Goal: Entertainment & Leisure: Consume media (video, audio)

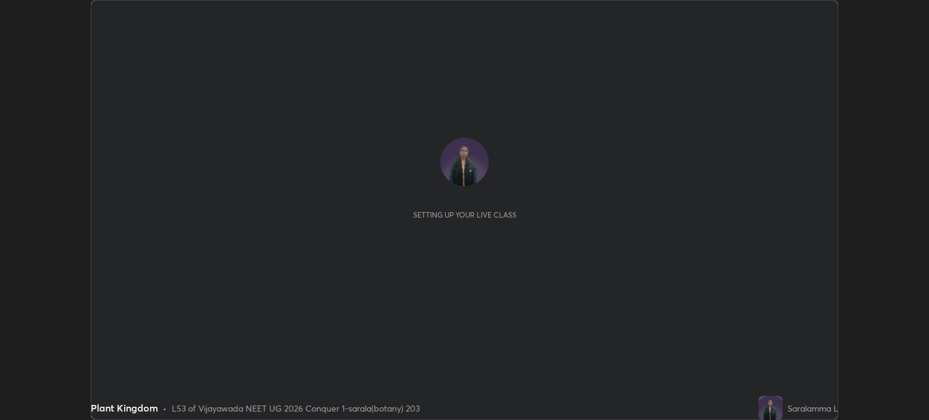
scroll to position [420, 929]
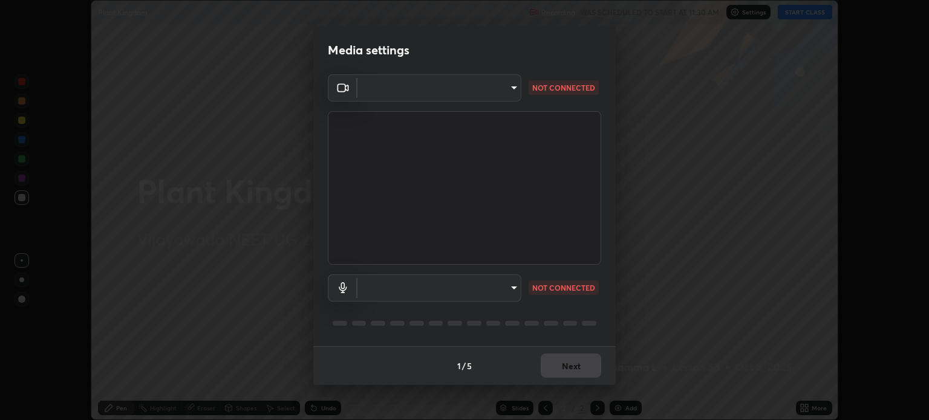
type input "009e72a3d3e083a8e8a935dacf90813e5bbc925d73a3b0cfaaa1d996ae0aab6e"
type input "735faf2e6f50a3312fd5ffffdd0a40815a237a3522a584d46adf5b5ed470acc4"
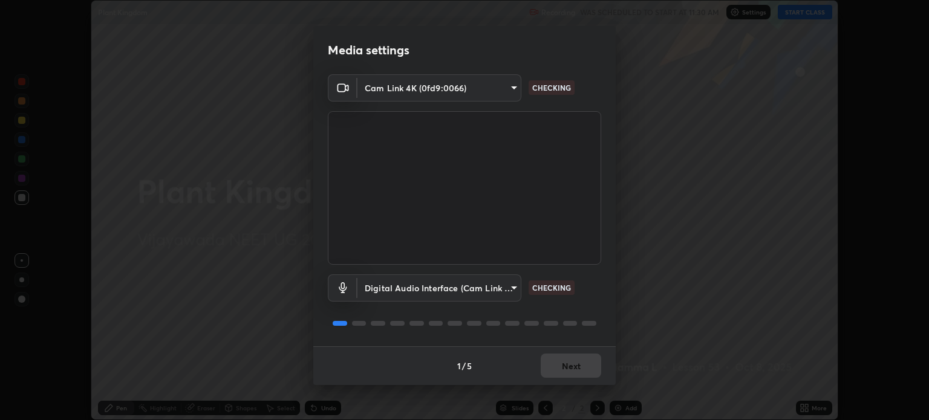
click at [568, 368] on div "1 / 5 Next" at bounding box center [464, 366] width 303 height 39
click at [576, 364] on button "Next" at bounding box center [571, 366] width 61 height 24
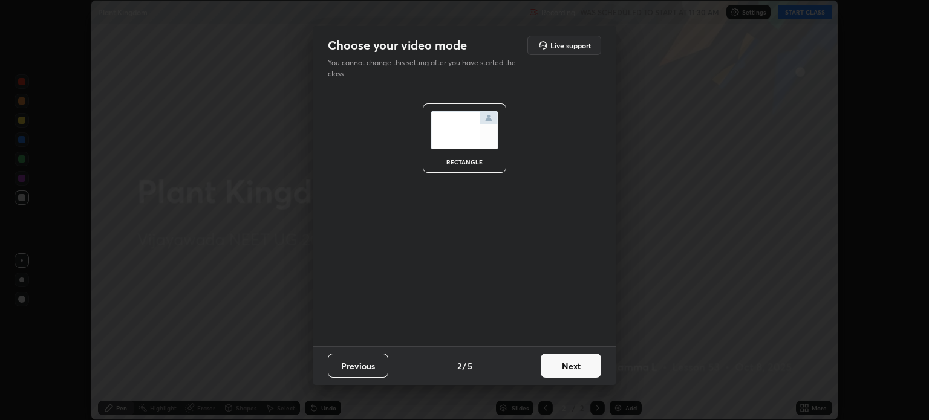
click at [568, 365] on button "Next" at bounding box center [571, 366] width 61 height 24
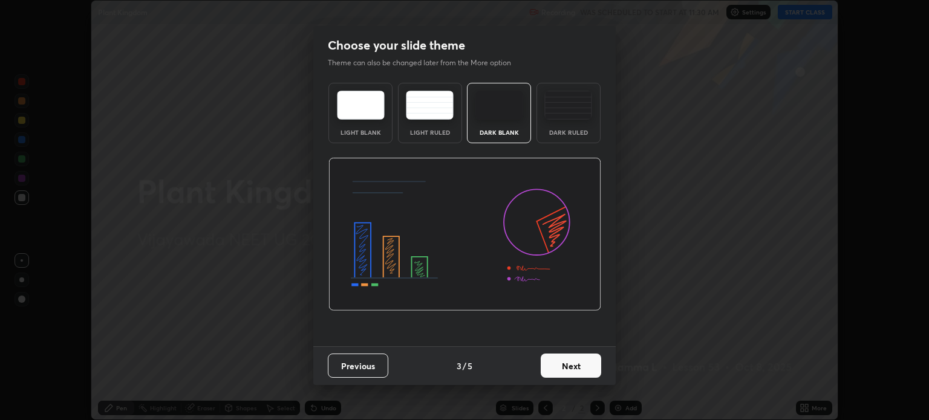
click at [571, 364] on button "Next" at bounding box center [571, 366] width 61 height 24
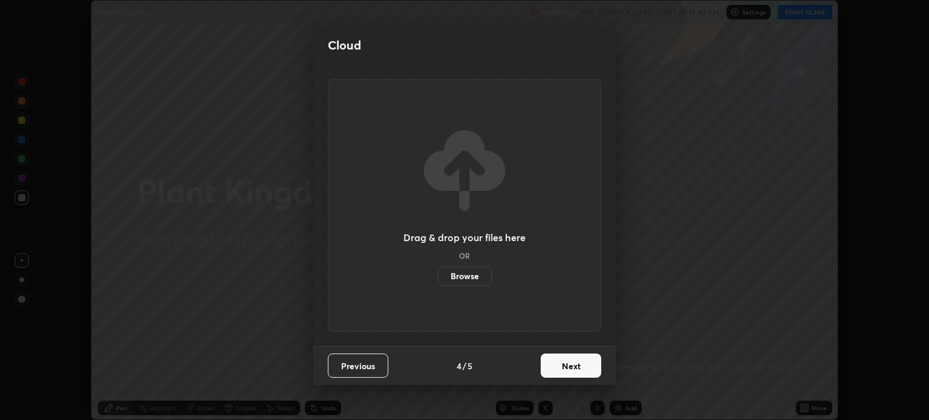
click at [571, 368] on button "Next" at bounding box center [571, 366] width 61 height 24
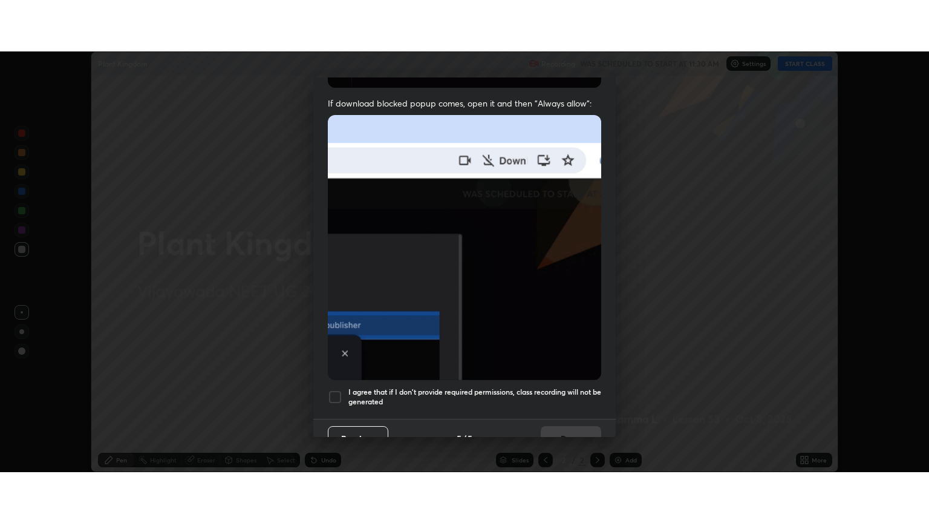
scroll to position [245, 0]
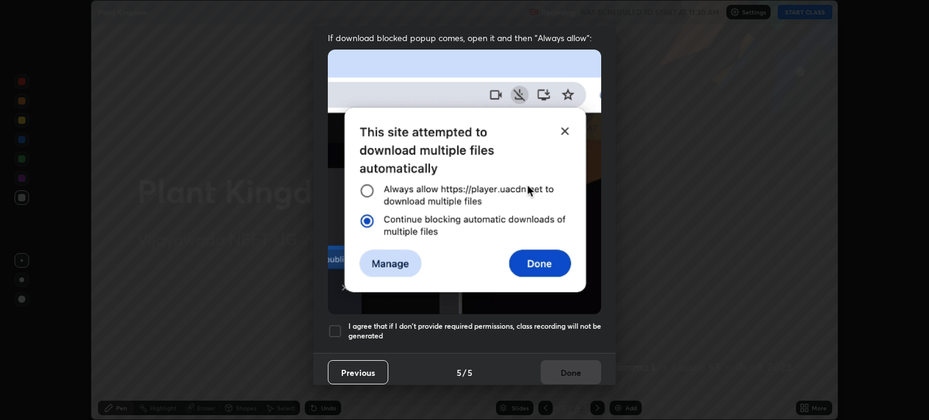
click at [342, 324] on div at bounding box center [335, 331] width 15 height 15
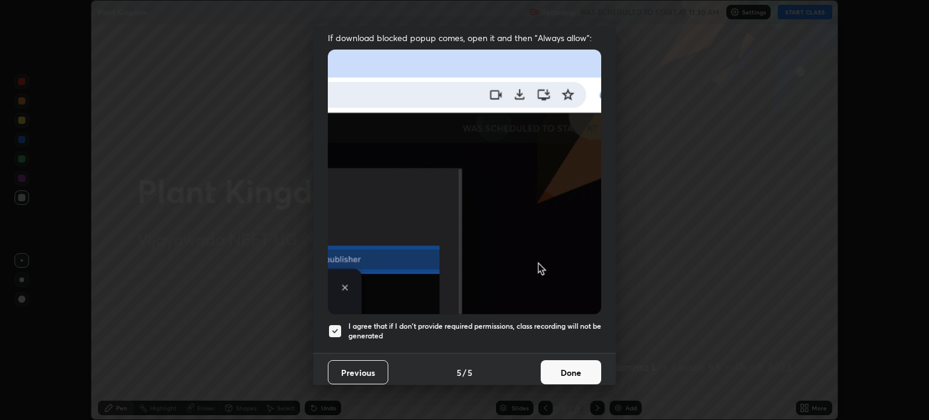
click at [568, 361] on button "Done" at bounding box center [571, 373] width 61 height 24
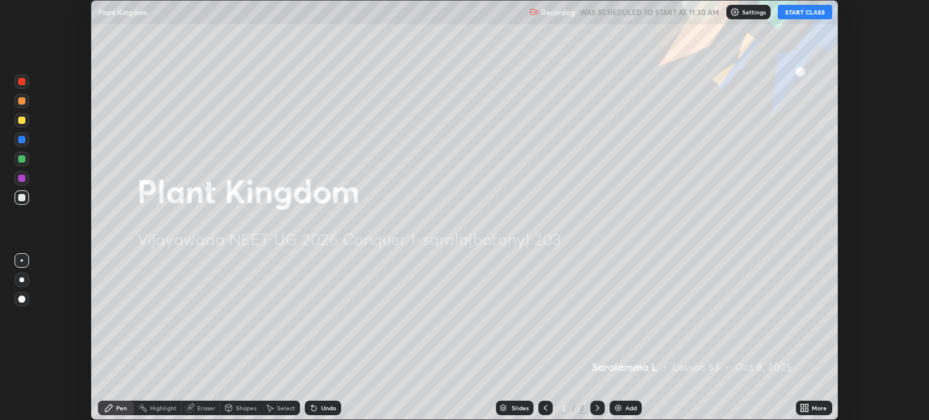
click at [804, 406] on icon at bounding box center [802, 406] width 3 height 3
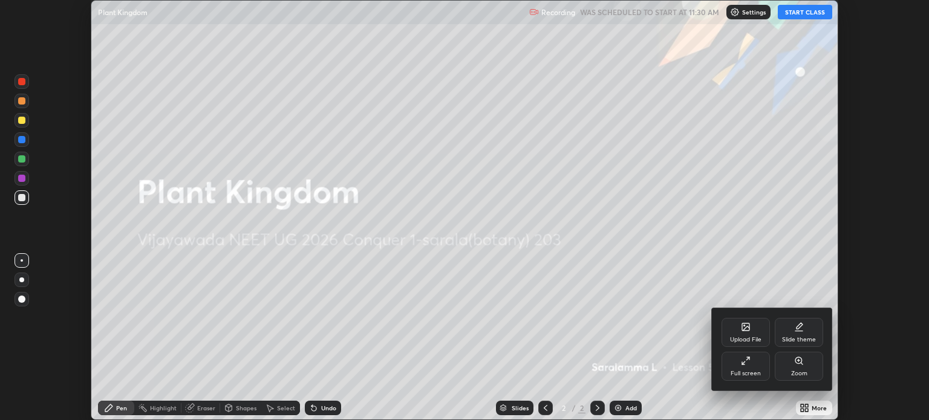
click at [750, 369] on div "Full screen" at bounding box center [746, 366] width 48 height 29
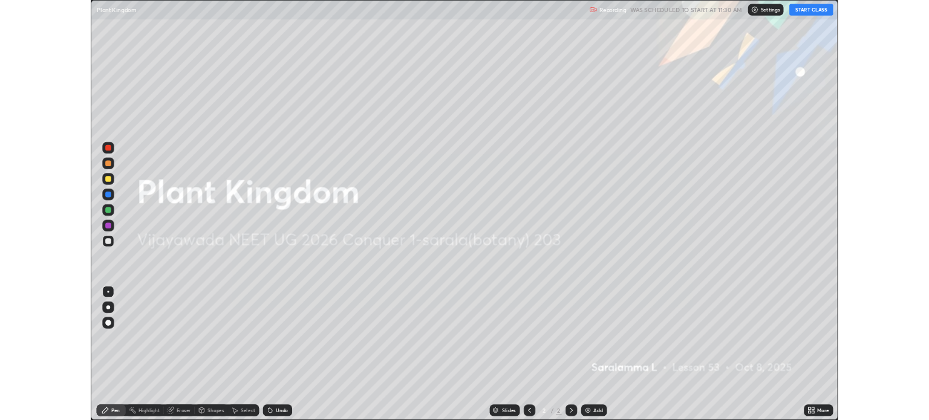
scroll to position [523, 929]
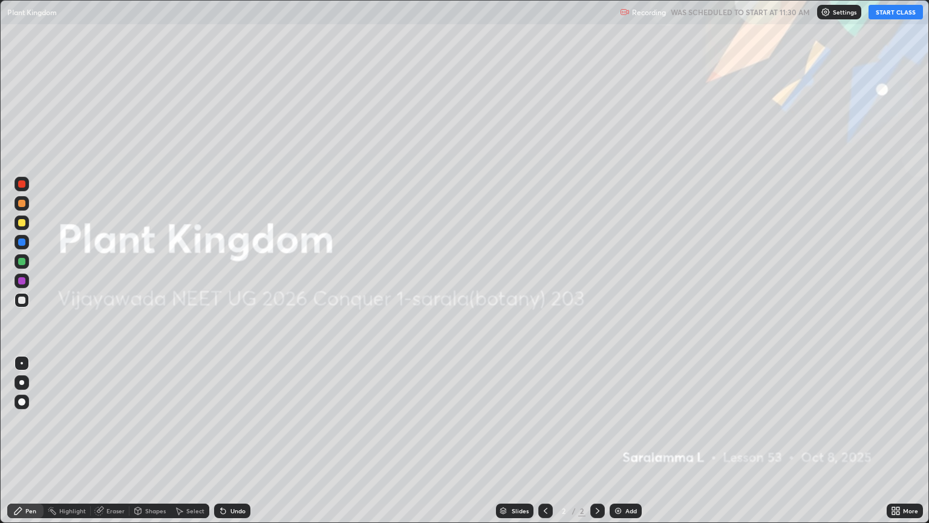
click at [618, 420] on img at bounding box center [619, 511] width 10 height 10
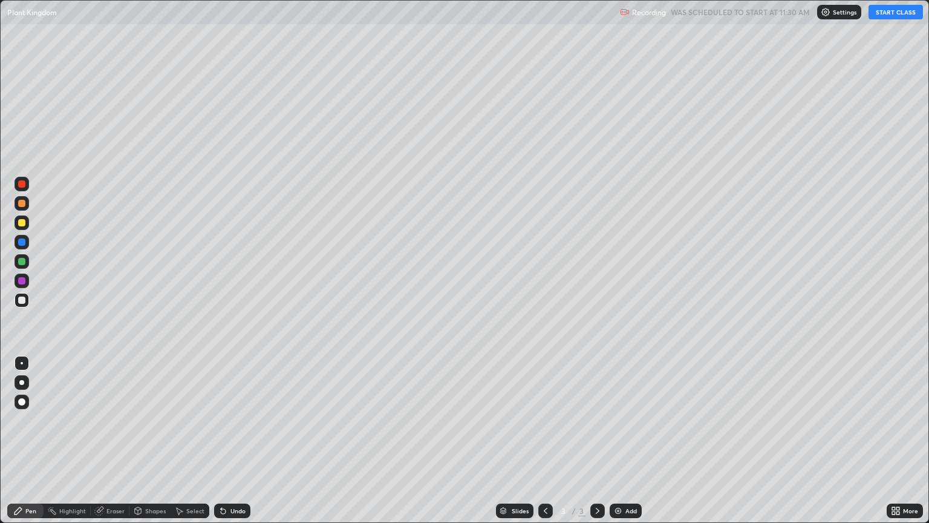
click at [889, 18] on button "START CLASS" at bounding box center [896, 12] width 54 height 15
click at [894, 420] on icon at bounding box center [893, 508] width 3 height 3
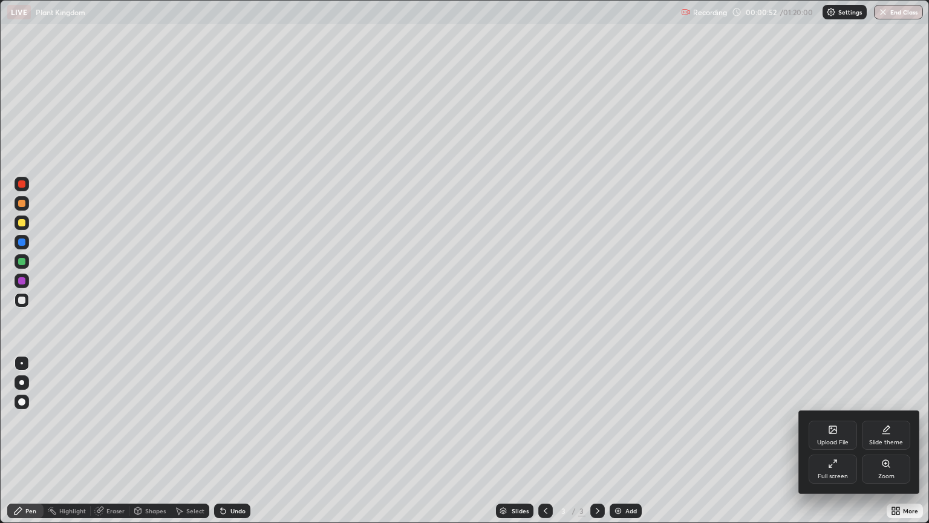
click at [830, 420] on icon at bounding box center [833, 429] width 7 height 7
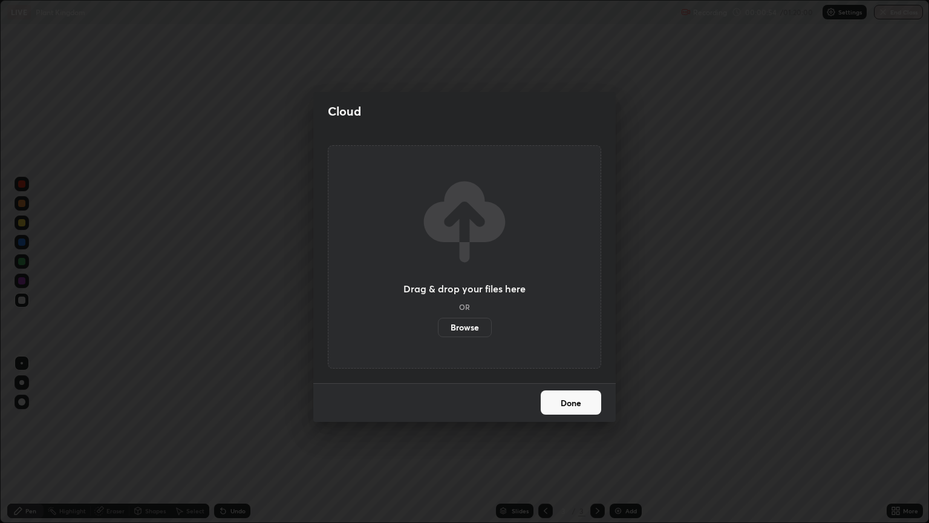
click at [530, 420] on div "Cloud Drag & drop your files here OR Browse Done" at bounding box center [464, 261] width 929 height 523
click at [471, 326] on label "Browse" at bounding box center [465, 327] width 54 height 19
click at [438, 326] on input "Browse" at bounding box center [438, 327] width 0 height 19
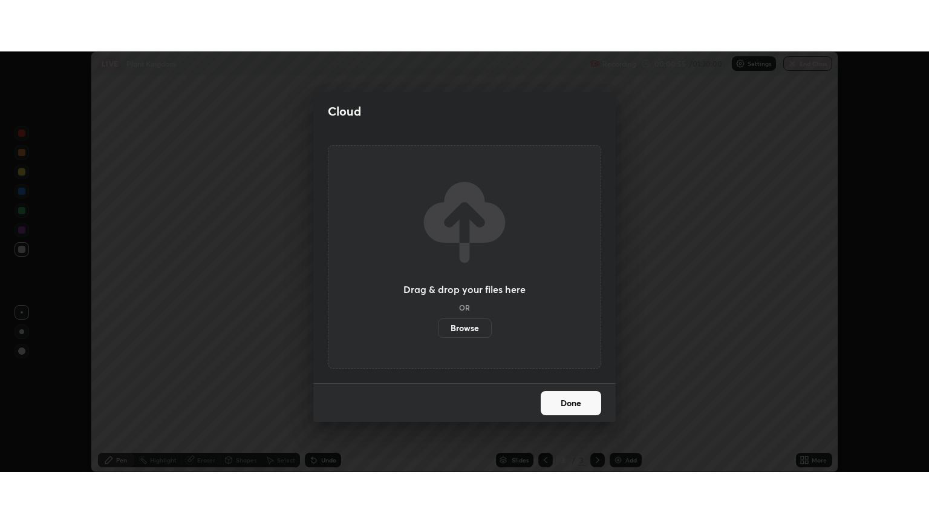
scroll to position [60082, 59574]
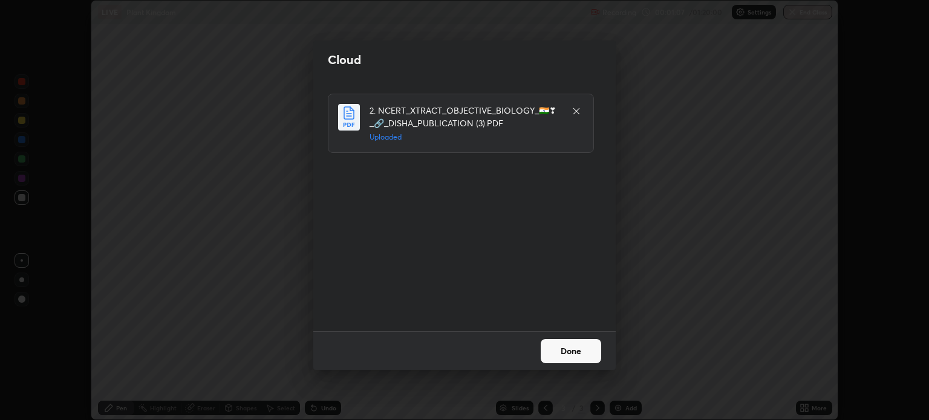
click at [569, 355] on button "Done" at bounding box center [571, 351] width 61 height 24
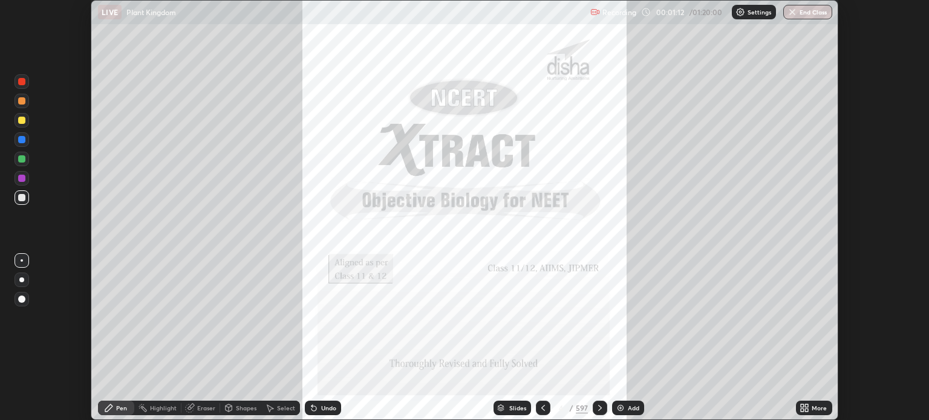
click at [801, 405] on icon at bounding box center [805, 409] width 10 height 10
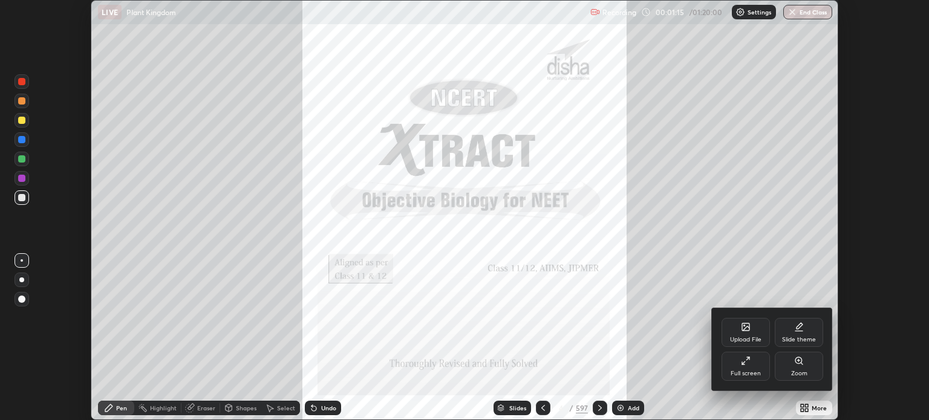
click at [742, 366] on icon at bounding box center [746, 361] width 10 height 10
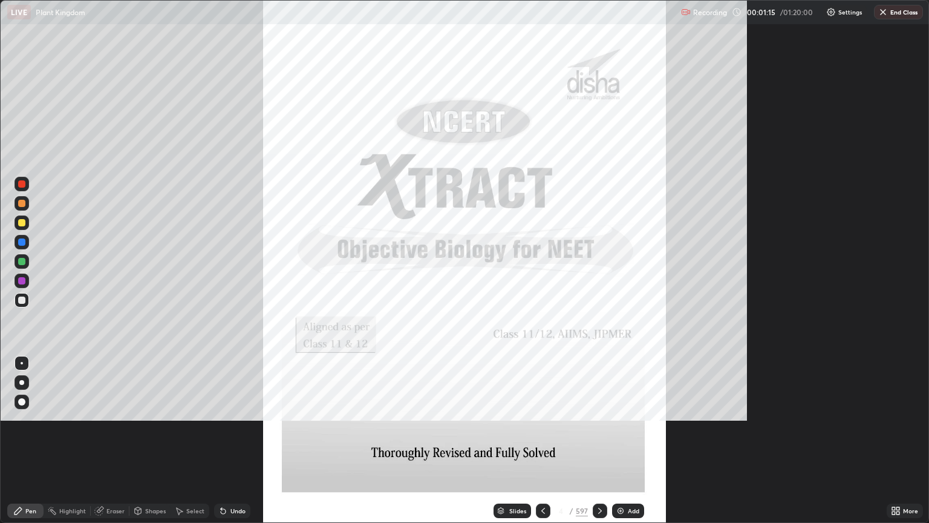
scroll to position [523, 929]
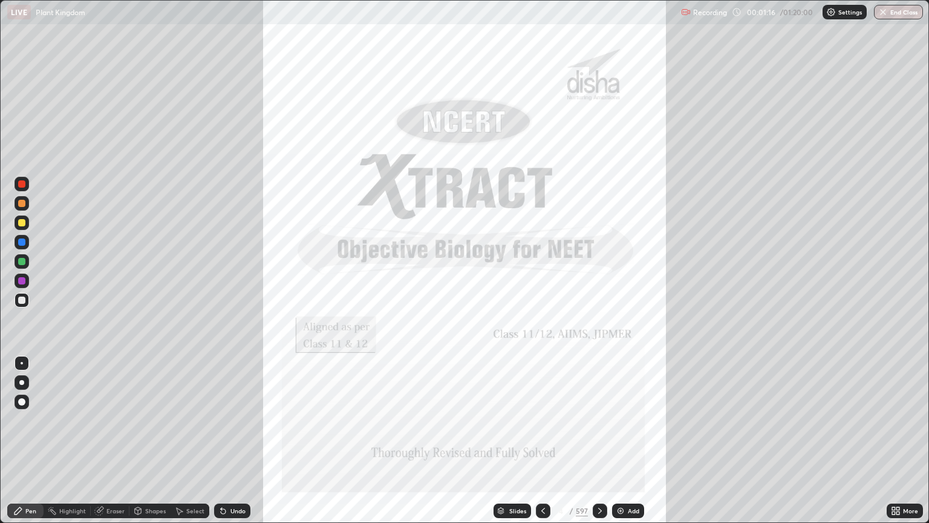
click at [505, 420] on div "Slides" at bounding box center [513, 510] width 38 height 15
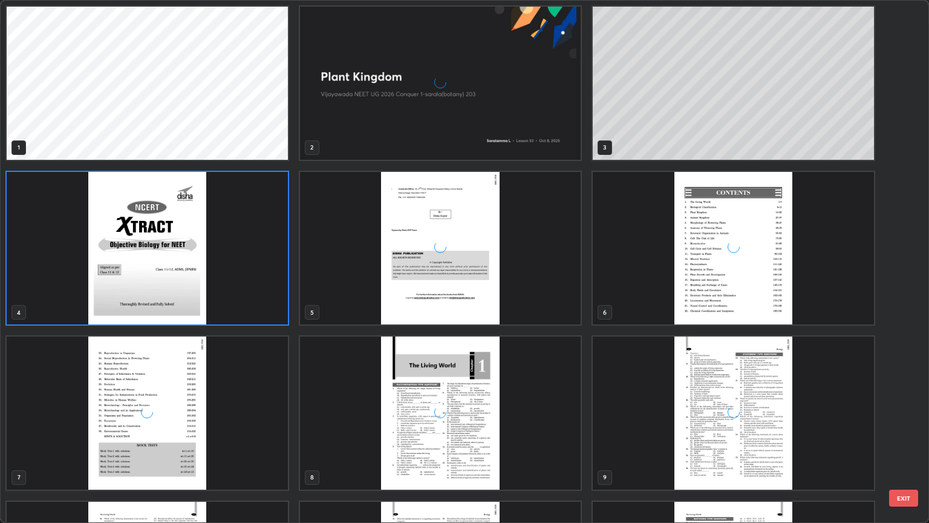
scroll to position [518, 922]
click at [433, 410] on img "grid" at bounding box center [440, 412] width 281 height 153
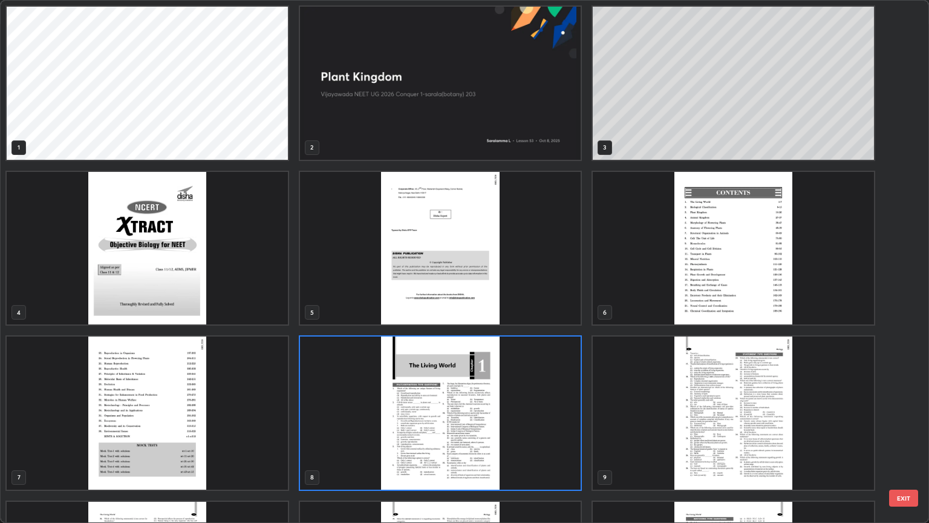
click at [489, 420] on img "grid" at bounding box center [440, 412] width 281 height 153
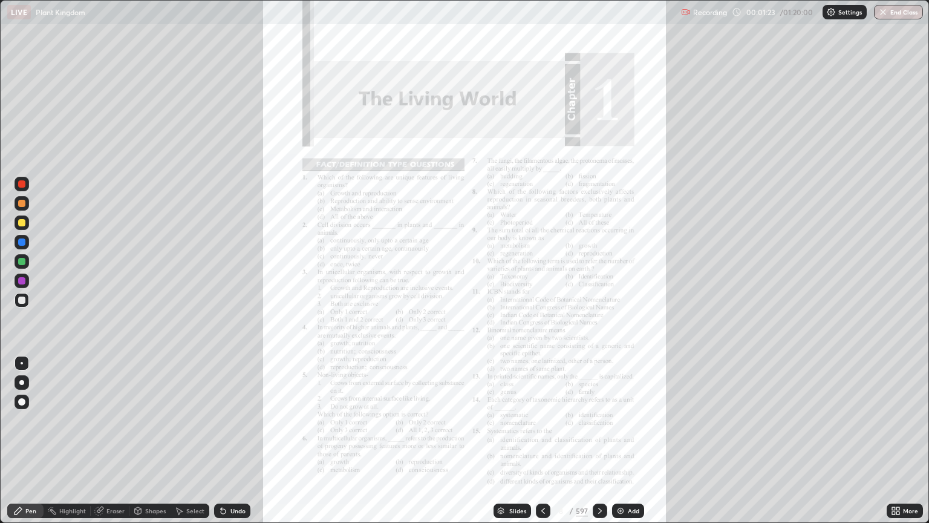
click at [489, 420] on img "grid" at bounding box center [440, 412] width 281 height 153
click at [510, 420] on div "Slides" at bounding box center [513, 510] width 38 height 15
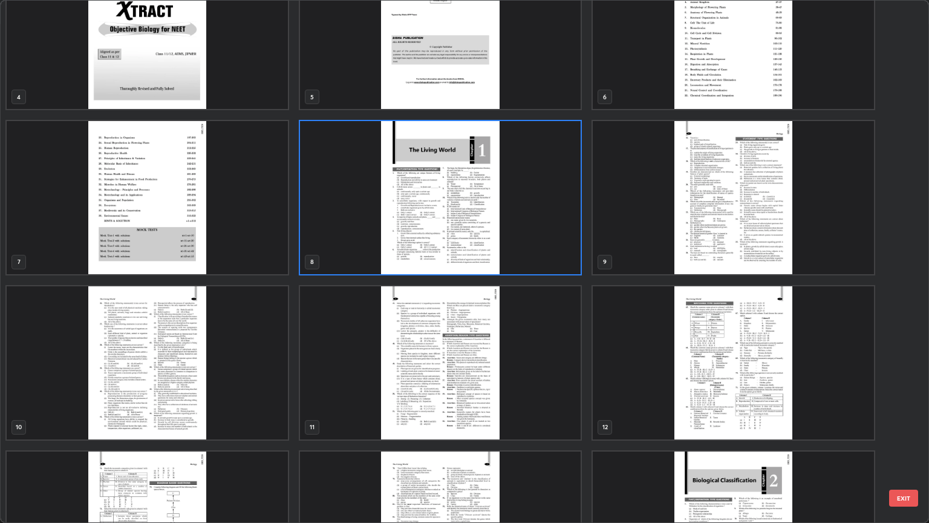
scroll to position [215, 0]
click at [466, 355] on img "grid" at bounding box center [440, 362] width 281 height 153
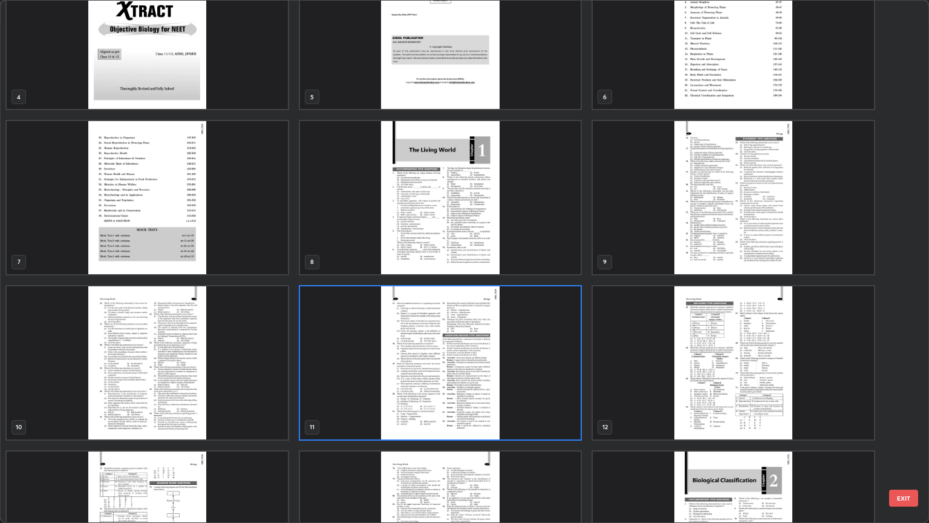
click at [457, 357] on img "grid" at bounding box center [440, 362] width 281 height 153
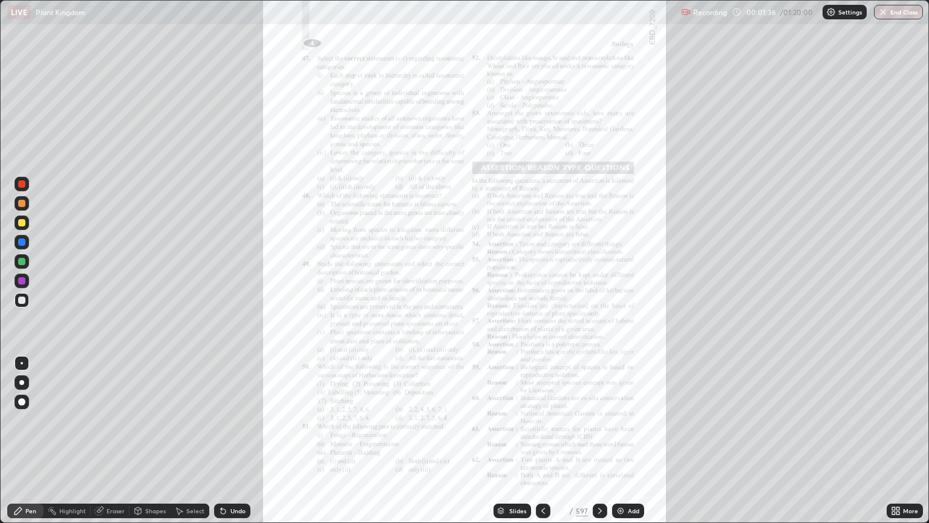
click at [457, 357] on img "grid" at bounding box center [440, 362] width 281 height 153
click at [894, 420] on icon at bounding box center [893, 508] width 3 height 3
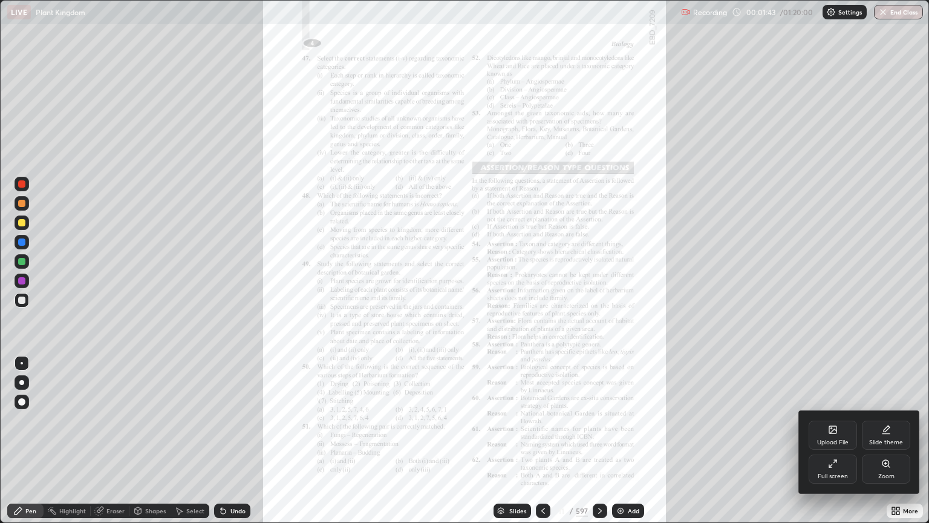
click at [876, 420] on div "Zoom" at bounding box center [886, 468] width 48 height 29
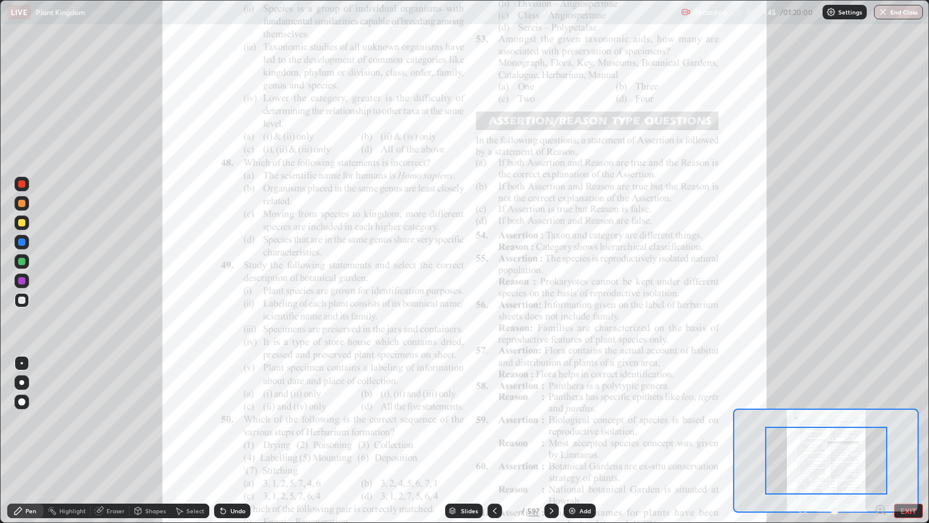
click at [878, 420] on icon at bounding box center [881, 509] width 12 height 12
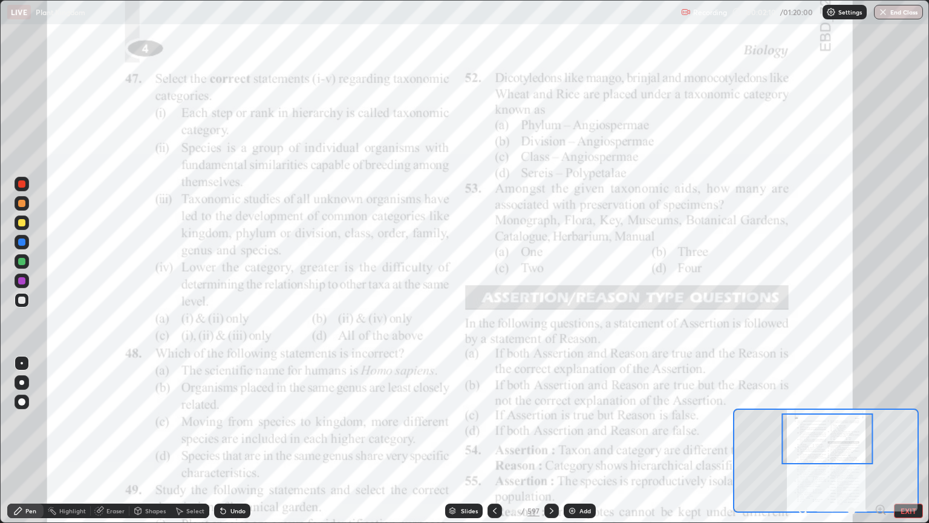
click at [880, 420] on icon at bounding box center [881, 509] width 8 height 8
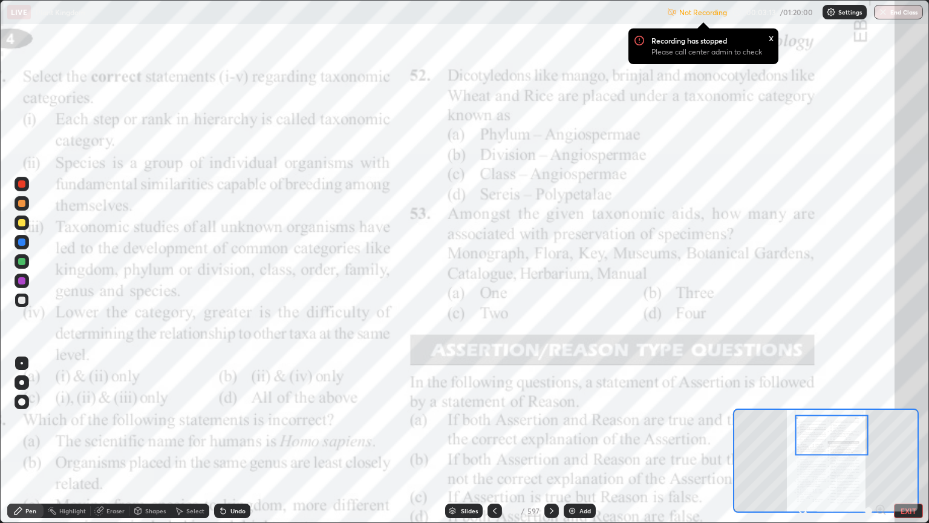
click at [847, 17] on div "Settings" at bounding box center [845, 12] width 44 height 15
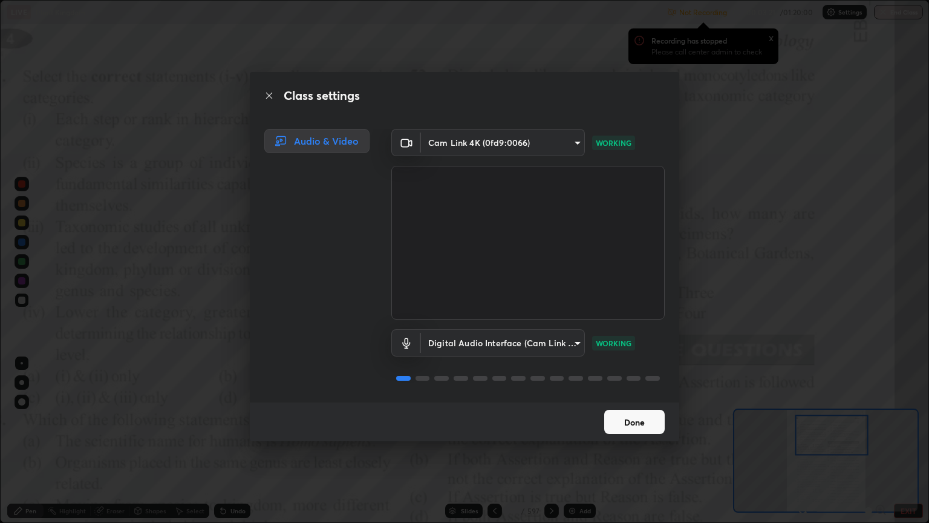
click at [635, 420] on button "Done" at bounding box center [634, 422] width 61 height 24
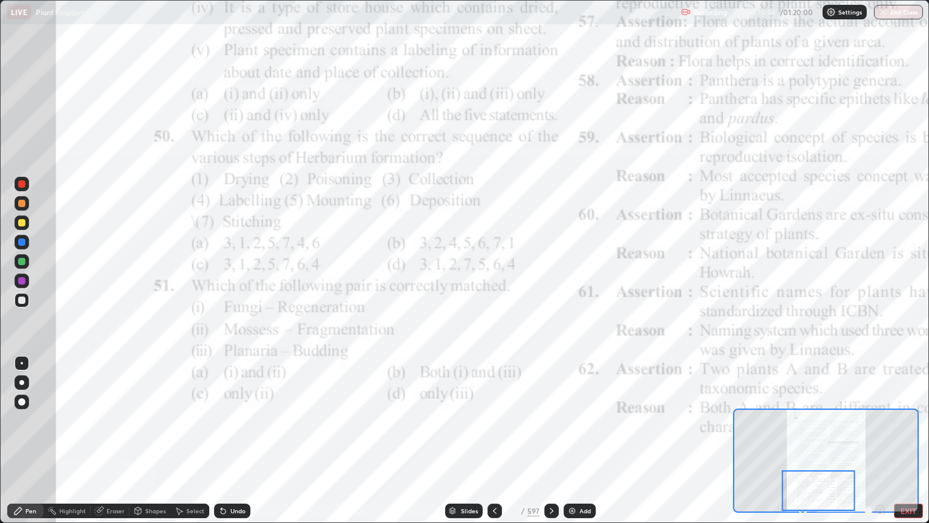
click at [551, 420] on icon at bounding box center [552, 511] width 10 height 10
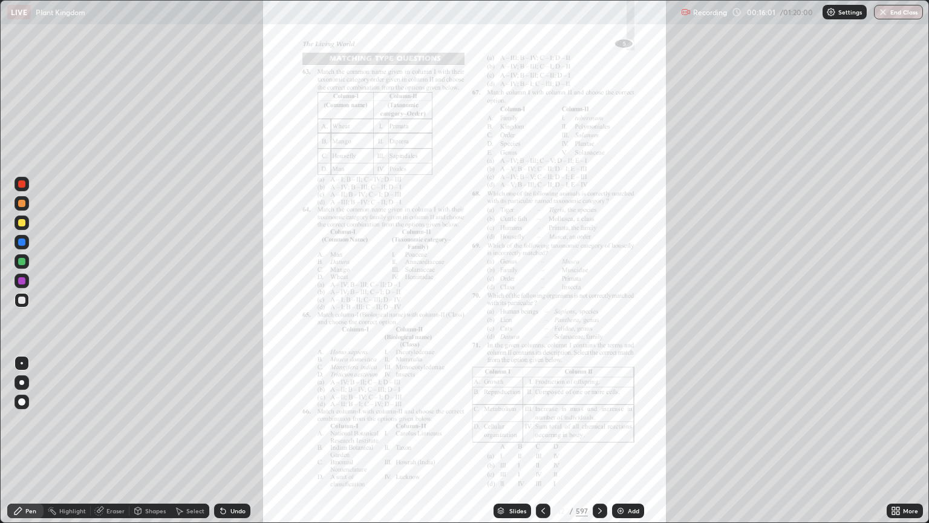
click at [903, 420] on div "More" at bounding box center [905, 510] width 36 height 15
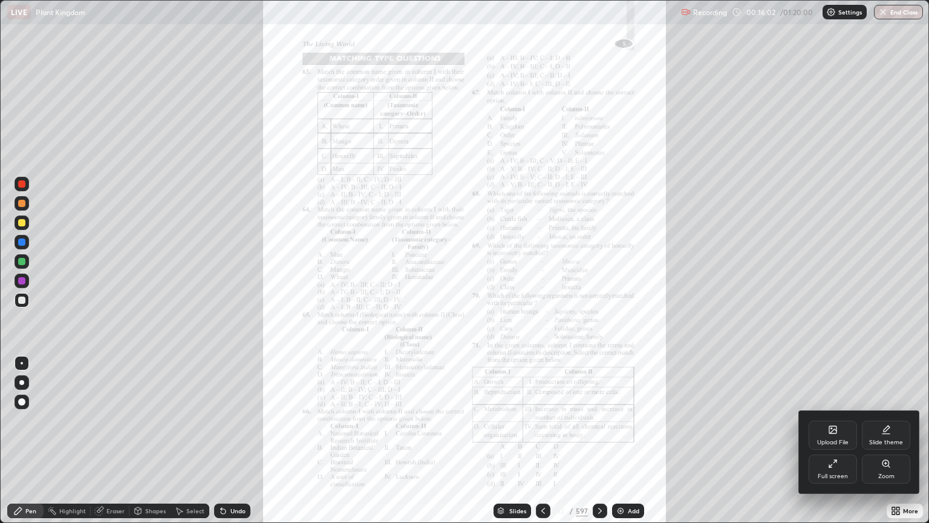
click at [886, 420] on icon at bounding box center [886, 463] width 0 height 2
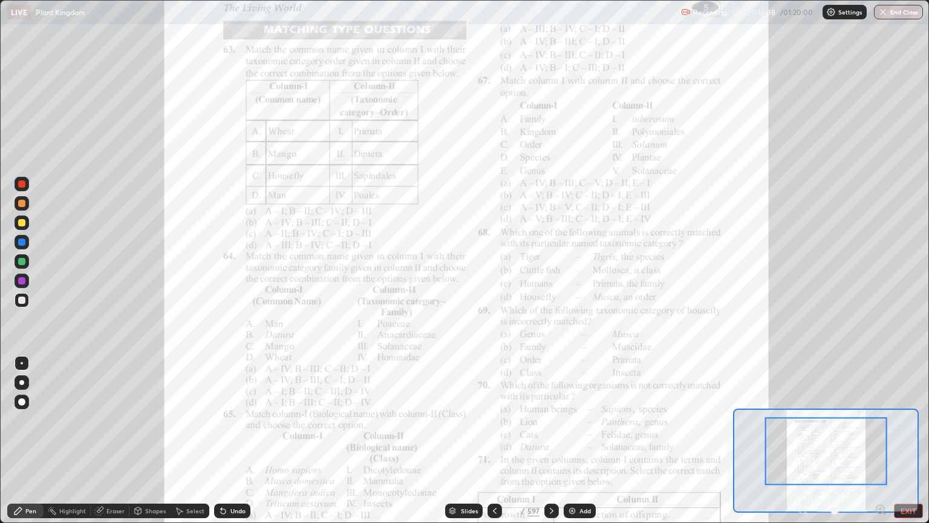
click at [880, 420] on icon at bounding box center [880, 509] width 3 height 0
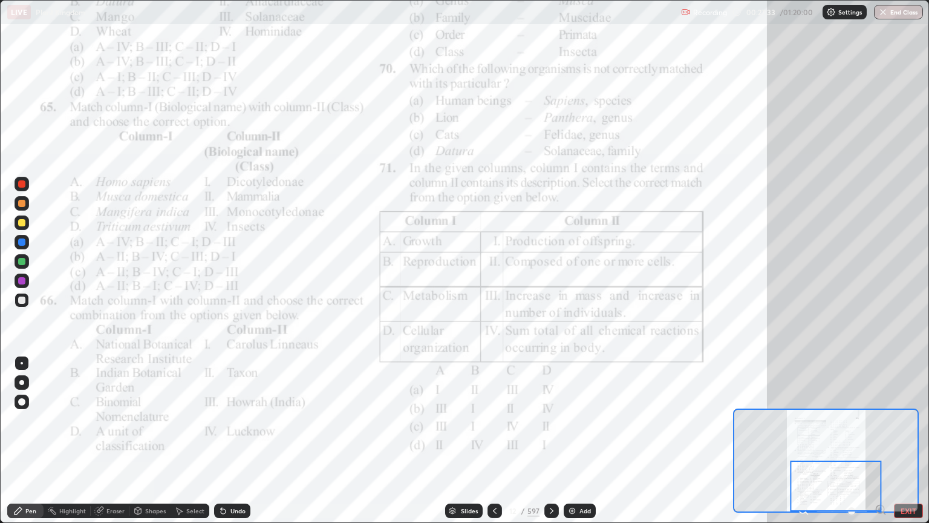
click at [554, 420] on icon at bounding box center [552, 511] width 10 height 10
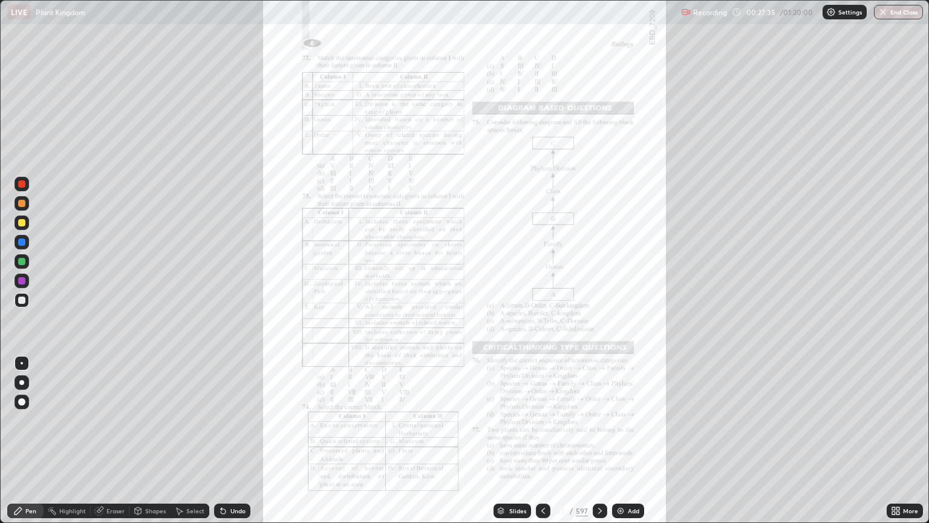
click at [898, 420] on icon at bounding box center [898, 508] width 3 height 3
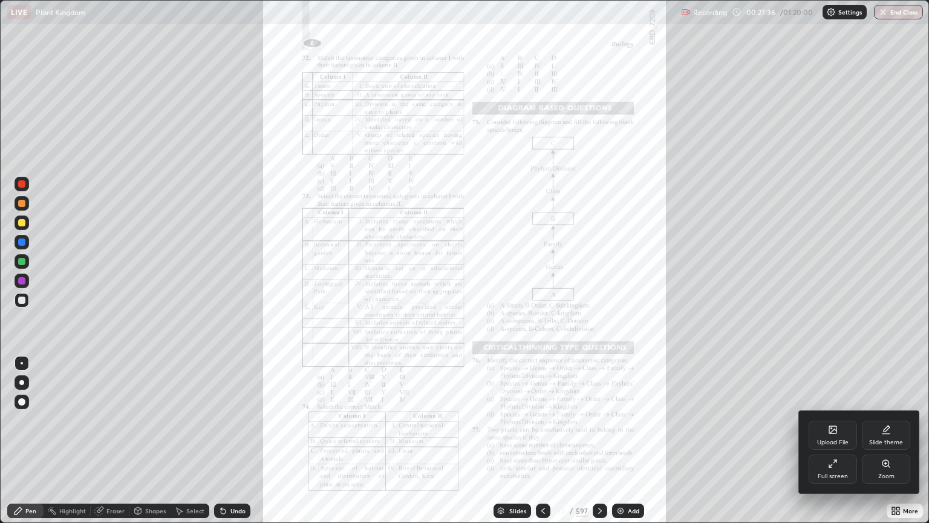
click at [887, 420] on icon at bounding box center [886, 463] width 7 height 7
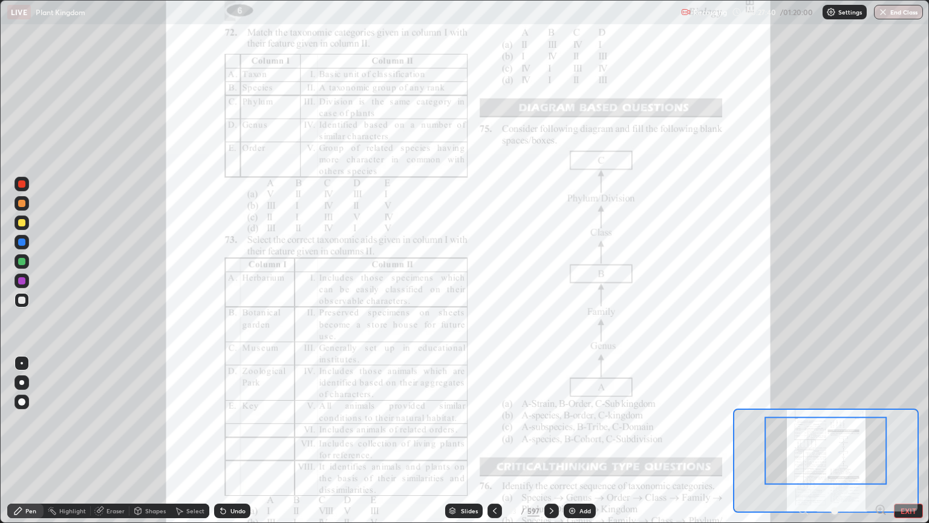
click at [880, 420] on icon at bounding box center [880, 509] width 3 height 0
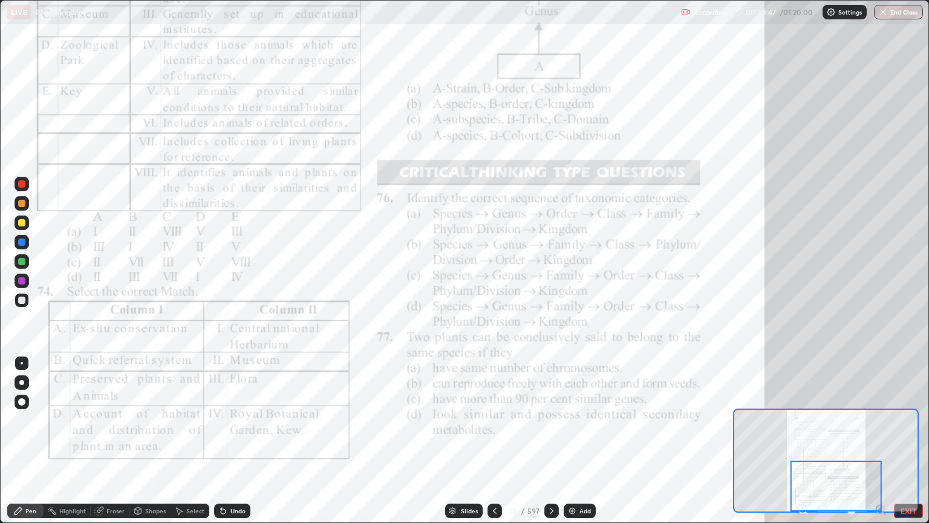
click at [880, 420] on div at bounding box center [836, 485] width 91 height 51
click at [548, 420] on div at bounding box center [552, 510] width 15 height 15
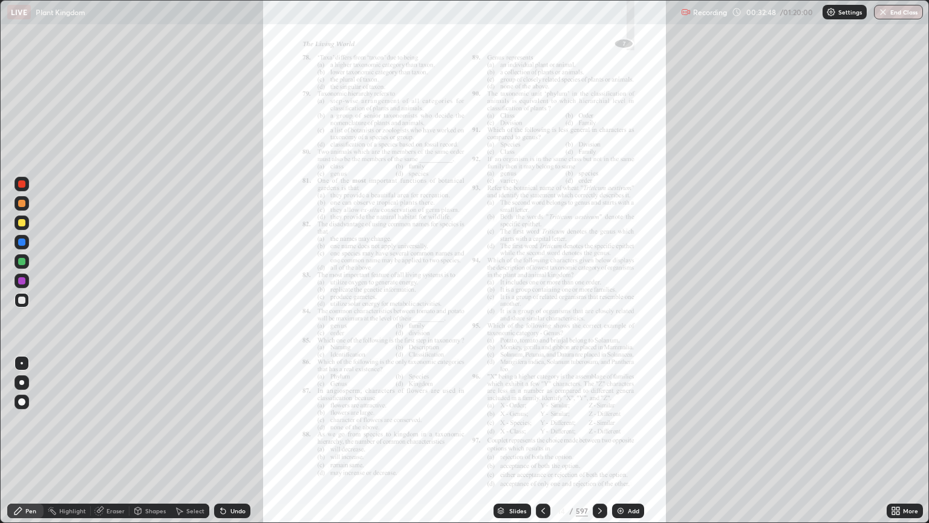
click at [898, 420] on icon at bounding box center [898, 508] width 3 height 3
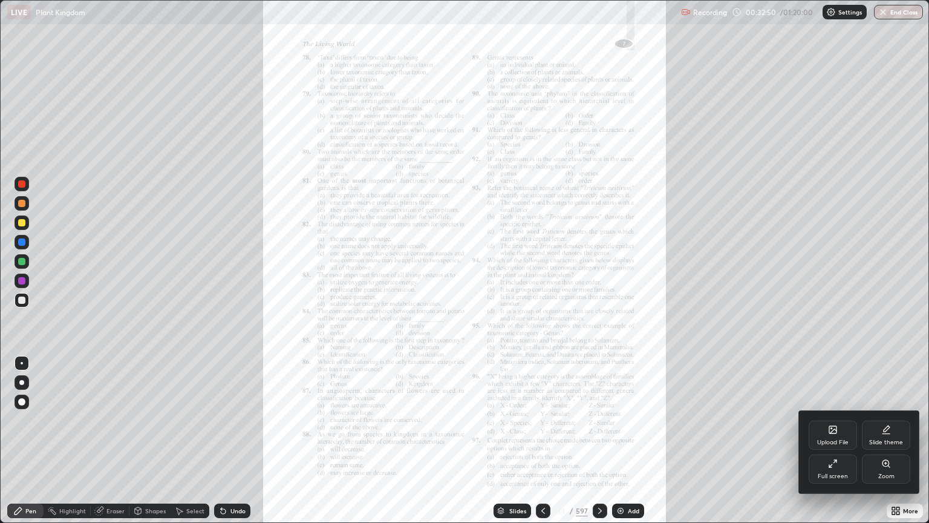
click at [887, 420] on icon at bounding box center [886, 463] width 7 height 7
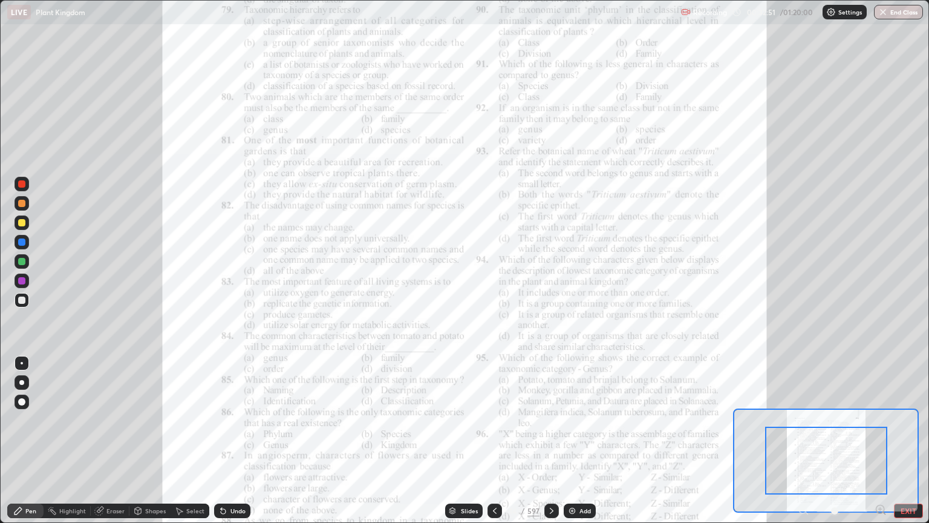
click at [879, 420] on icon at bounding box center [881, 509] width 12 height 12
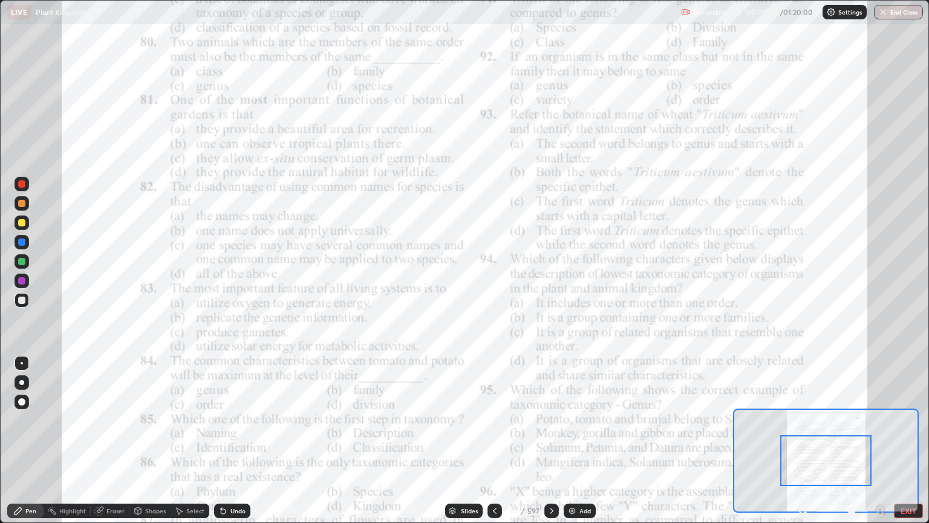
click at [879, 420] on icon at bounding box center [881, 509] width 12 height 12
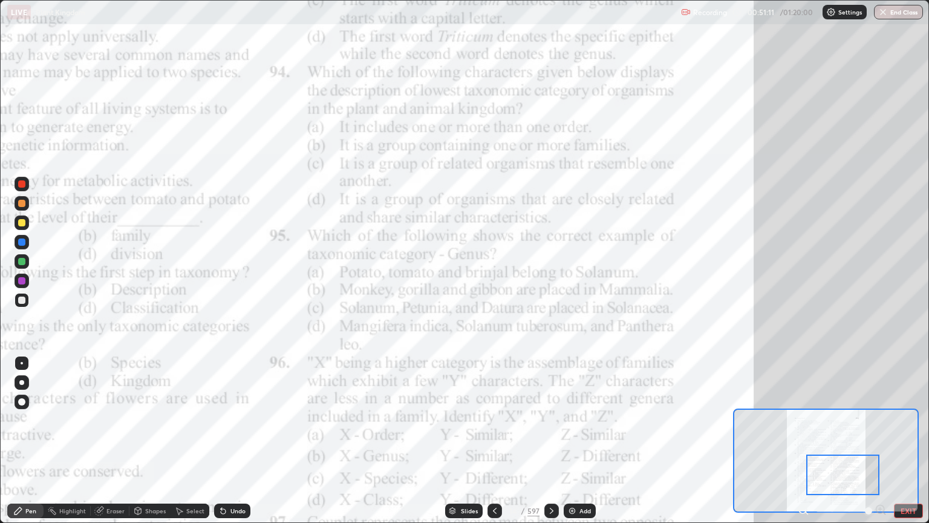
click at [881, 420] on div at bounding box center [842, 510] width 90 height 15
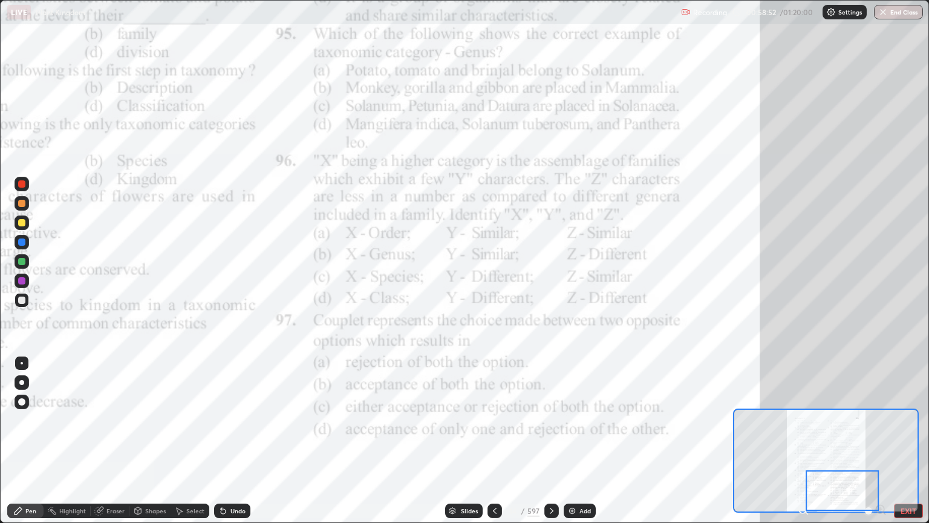
click at [839, 420] on div at bounding box center [842, 490] width 73 height 41
click at [834, 420] on div at bounding box center [842, 490] width 73 height 41
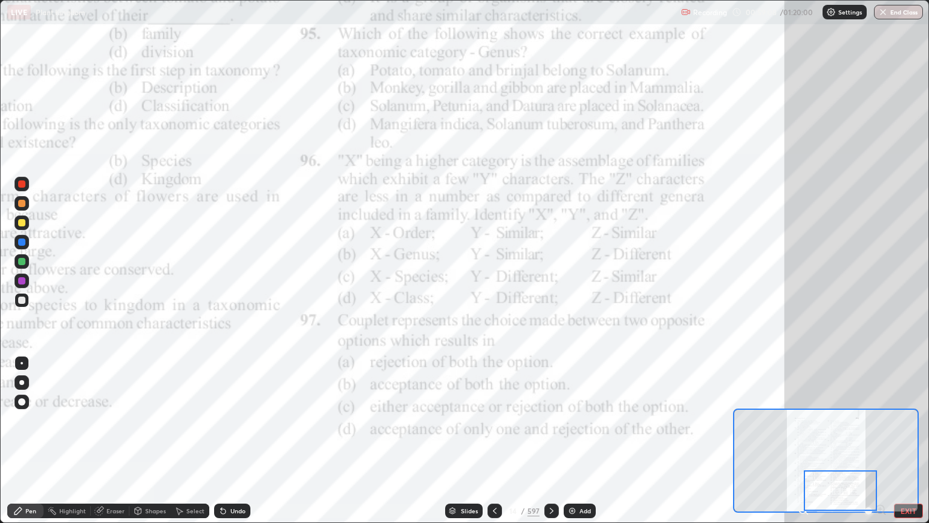
click at [556, 420] on div at bounding box center [552, 510] width 15 height 15
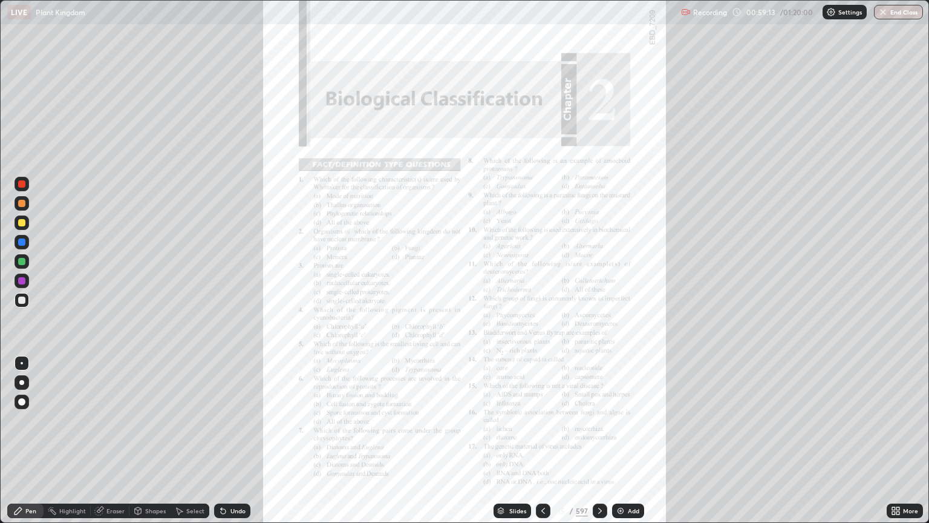
click at [543, 420] on icon at bounding box center [543, 511] width 10 height 10
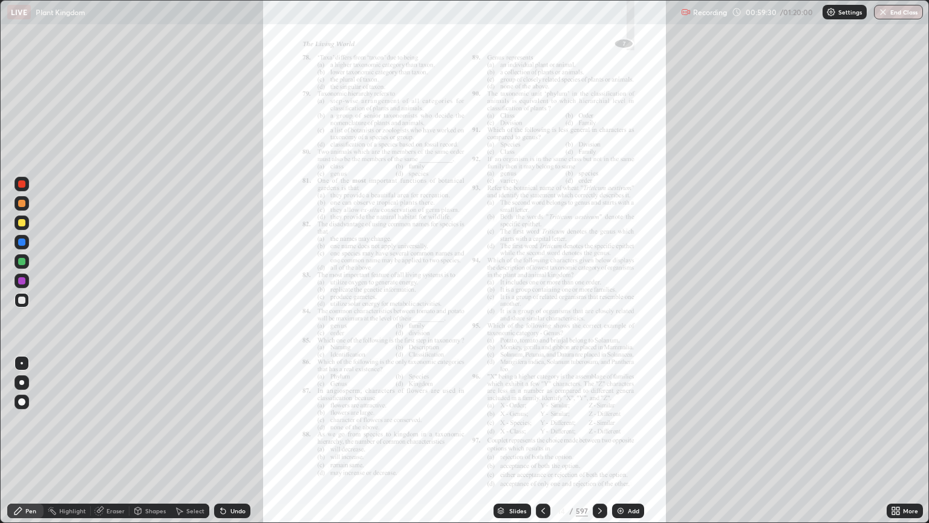
click at [508, 420] on div "Slides" at bounding box center [513, 510] width 38 height 15
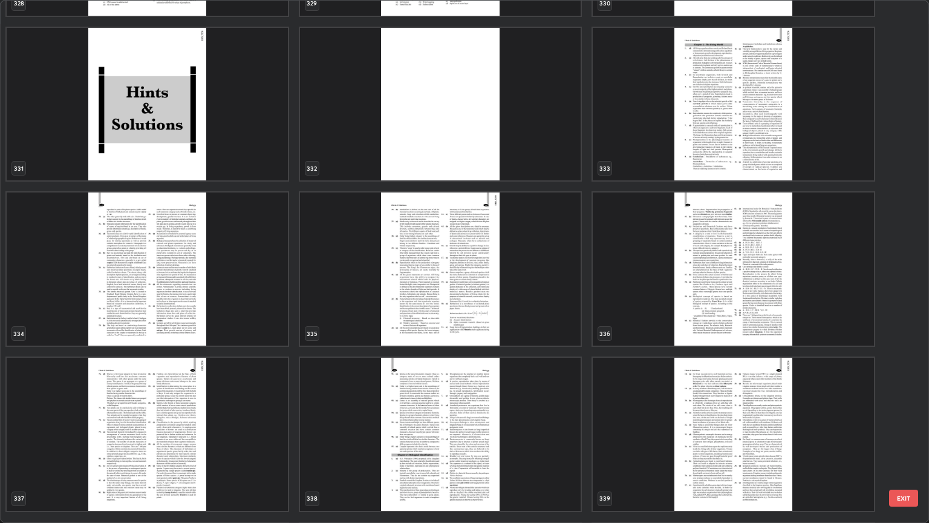
scroll to position [18123, 0]
click at [657, 310] on img "grid" at bounding box center [733, 268] width 281 height 153
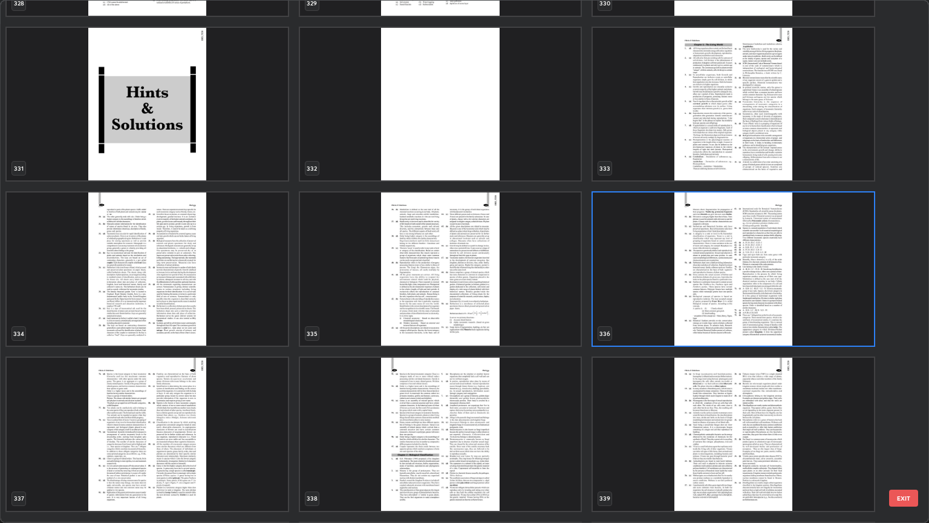
click at [650, 316] on img "grid" at bounding box center [733, 268] width 281 height 153
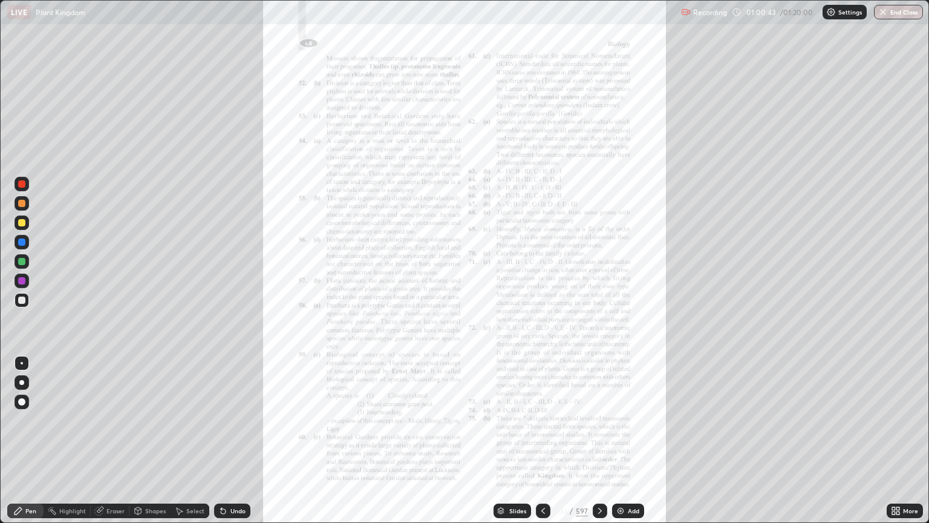
click at [650, 316] on img "grid" at bounding box center [733, 268] width 281 height 153
click at [898, 420] on icon at bounding box center [898, 508] width 3 height 3
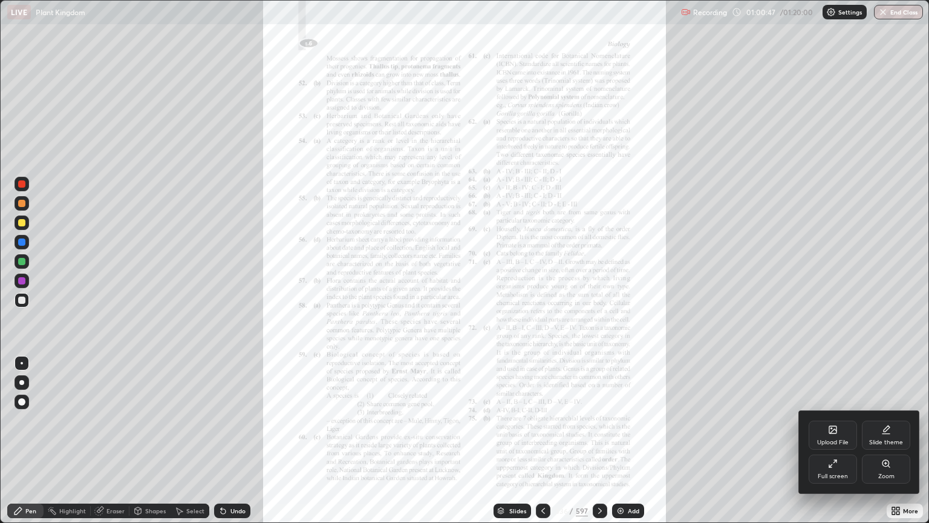
click at [888, 420] on icon at bounding box center [886, 463] width 7 height 7
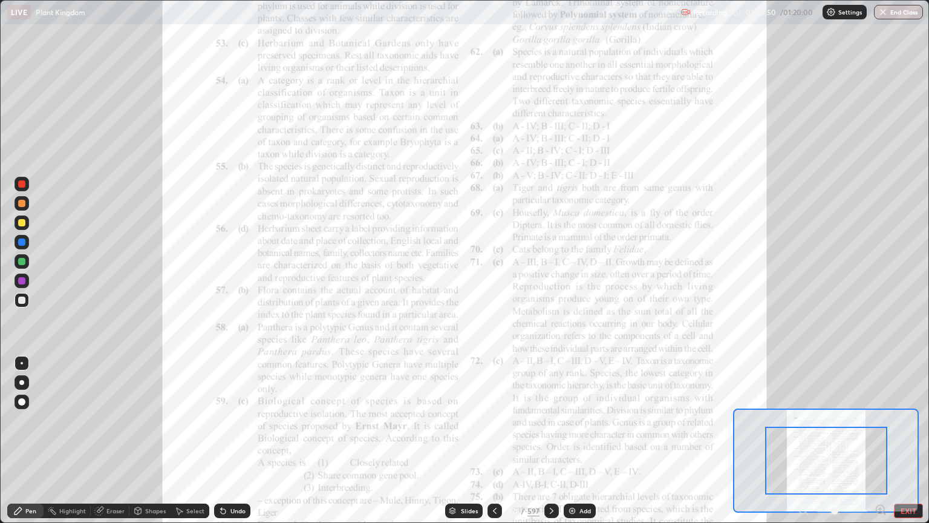
click at [880, 420] on icon at bounding box center [880, 509] width 3 height 0
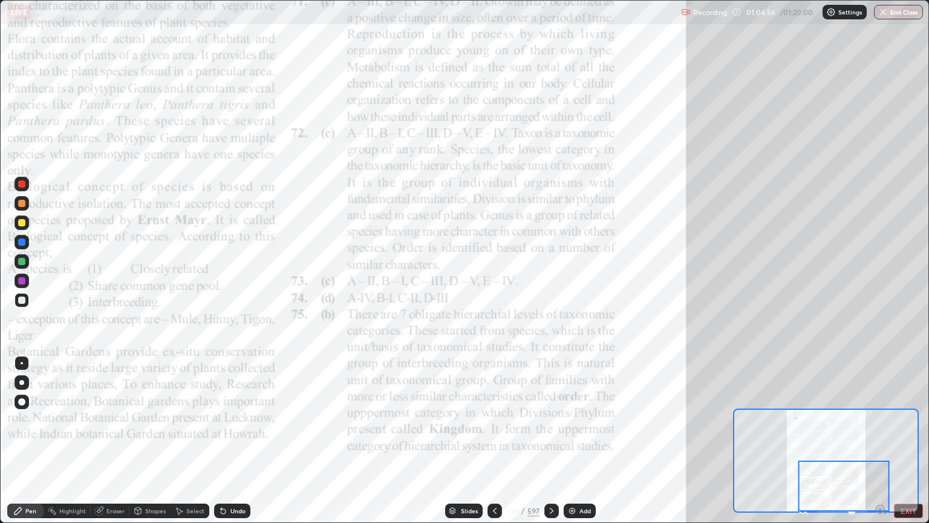
click at [551, 420] on icon at bounding box center [552, 511] width 10 height 10
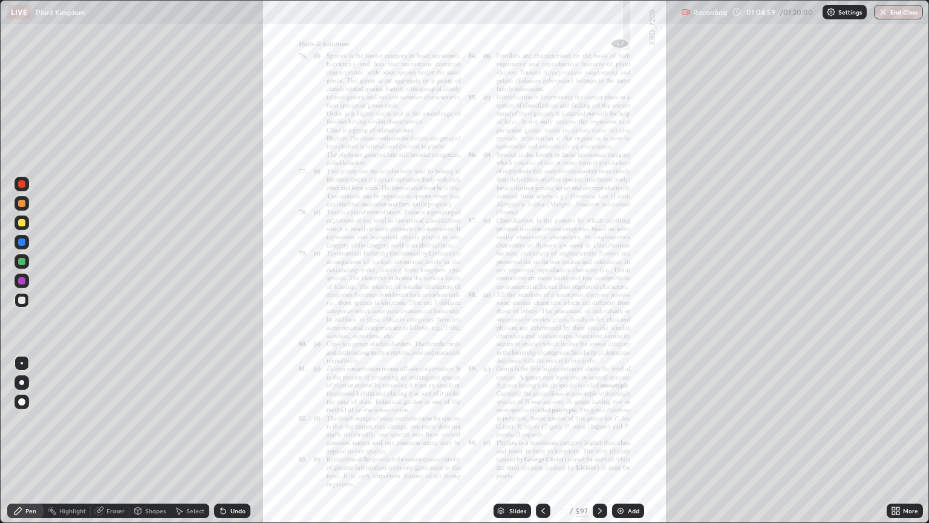
click at [898, 420] on icon at bounding box center [898, 508] width 3 height 3
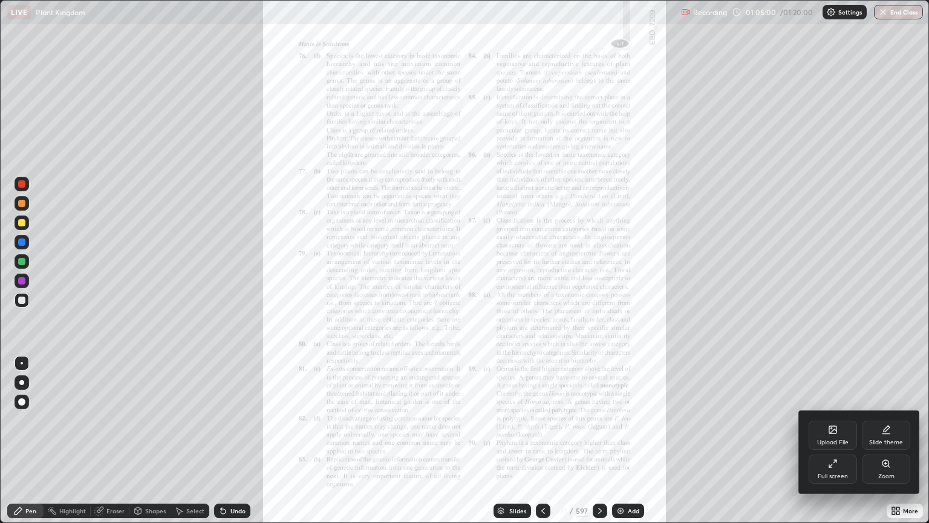
click at [886, 420] on icon at bounding box center [886, 463] width 7 height 7
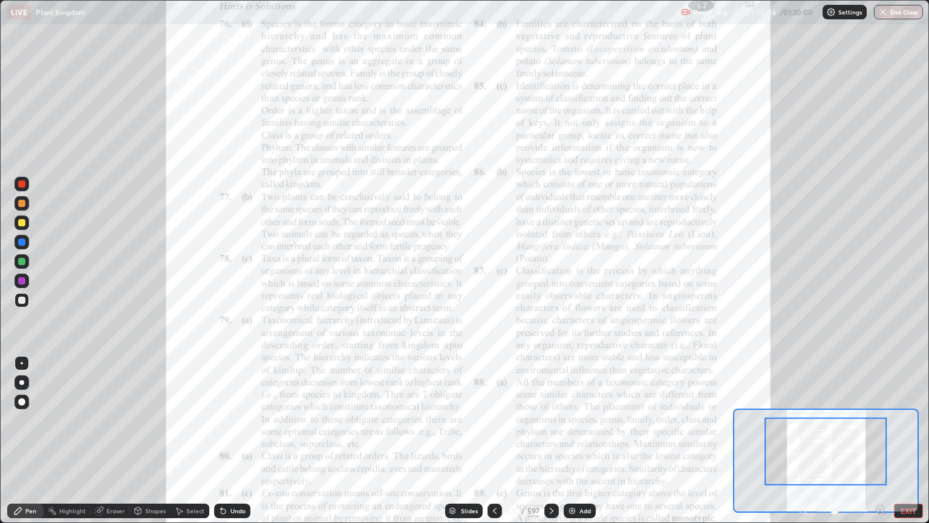
click at [880, 420] on icon at bounding box center [880, 509] width 3 height 0
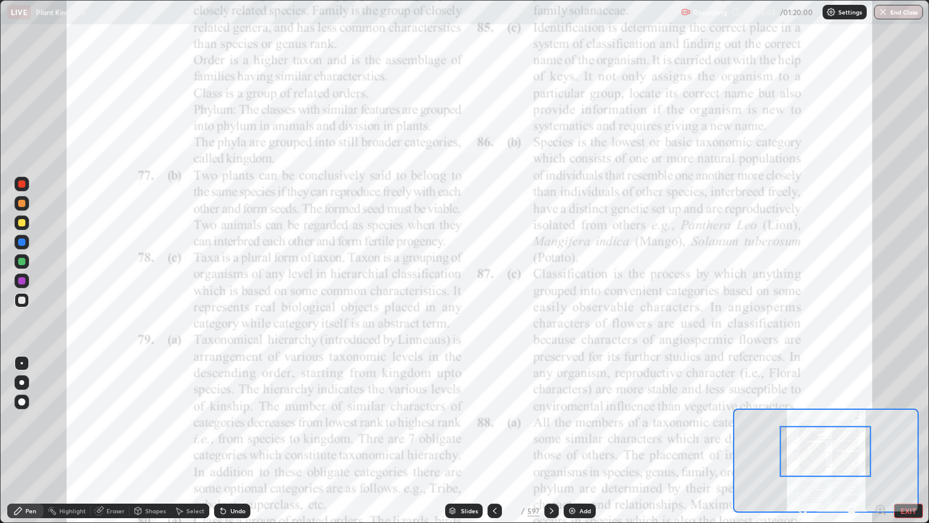
click at [880, 420] on icon at bounding box center [880, 509] width 3 height 0
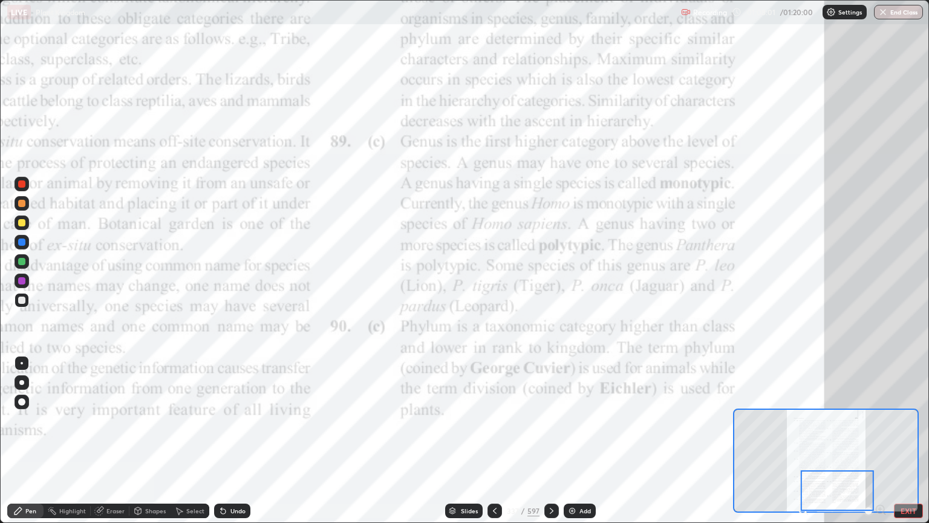
click at [552, 420] on icon at bounding box center [552, 511] width 10 height 10
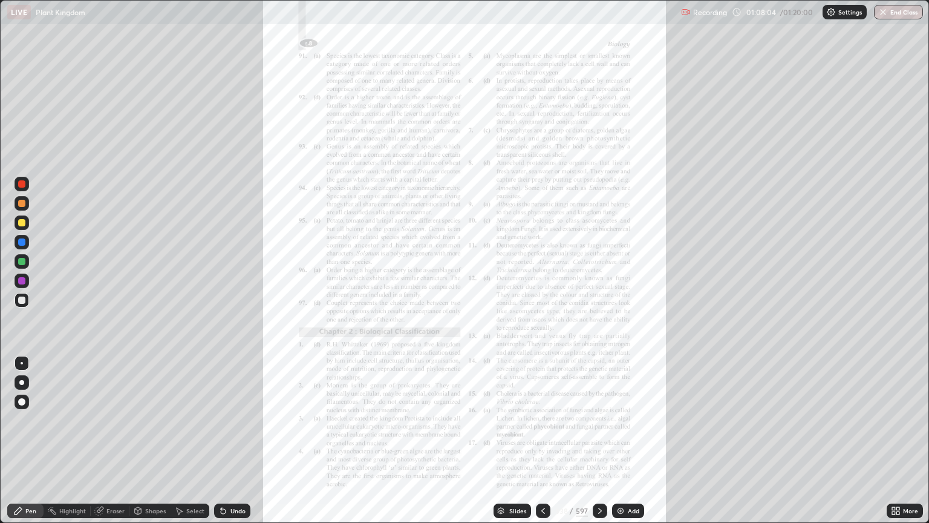
click at [895, 420] on icon at bounding box center [893, 508] width 3 height 3
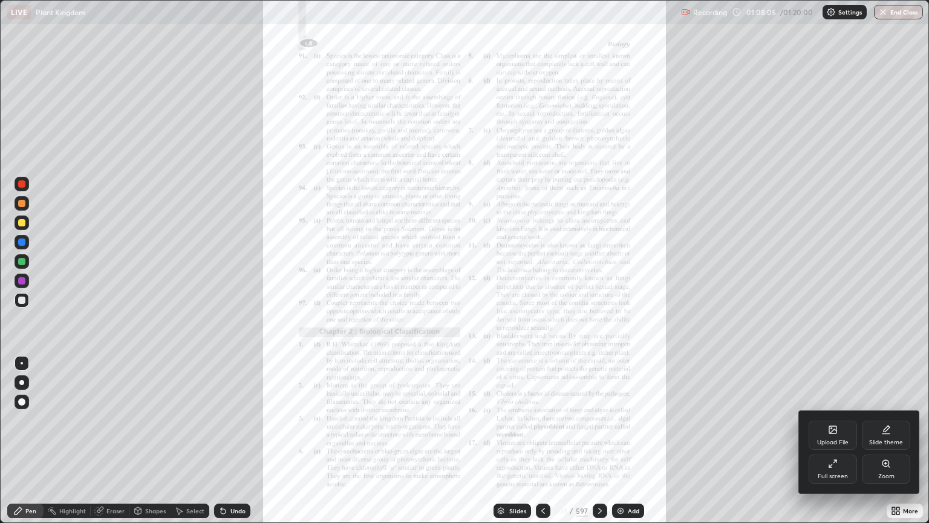
click at [885, 420] on icon at bounding box center [887, 464] width 10 height 10
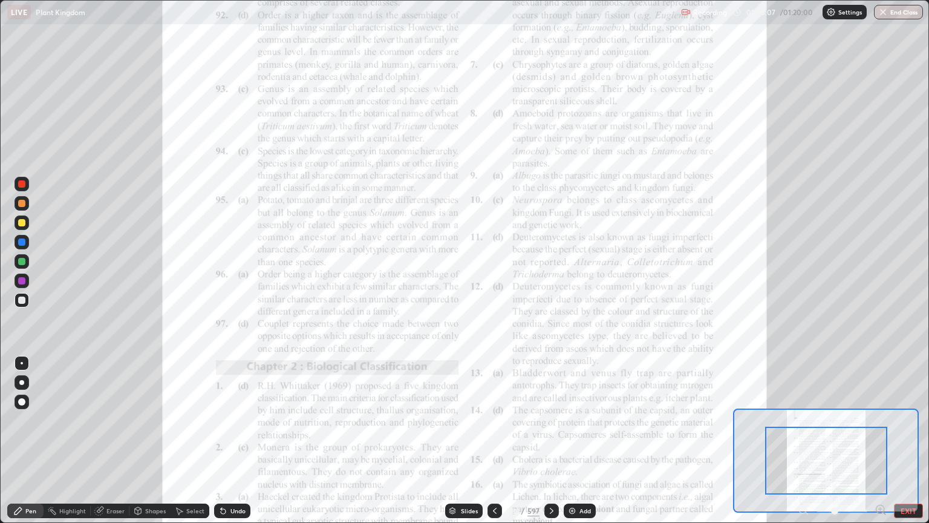
click at [880, 420] on icon at bounding box center [880, 509] width 3 height 0
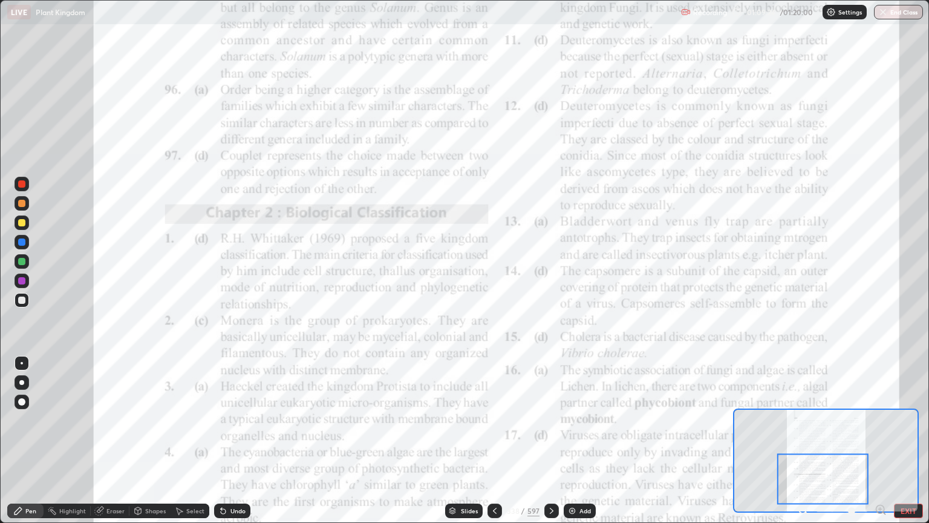
click at [495, 420] on icon at bounding box center [495, 511] width 10 height 10
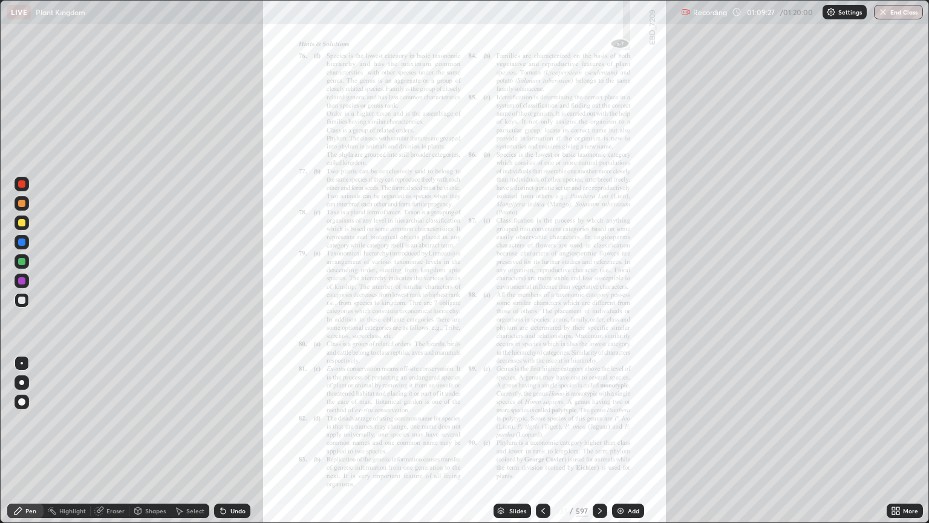
click at [542, 420] on icon at bounding box center [543, 511] width 10 height 10
click at [599, 420] on icon at bounding box center [600, 511] width 10 height 10
click at [894, 420] on icon at bounding box center [893, 508] width 3 height 3
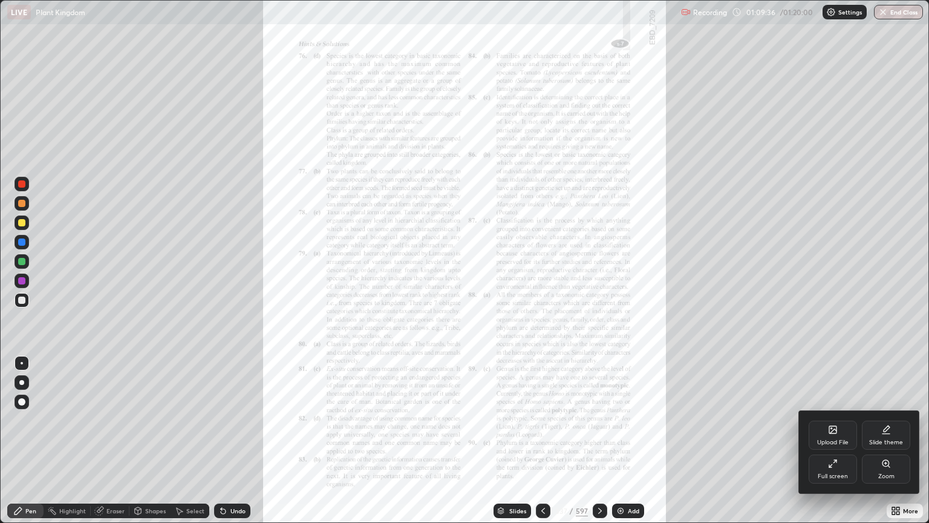
click at [886, 420] on div "Zoom" at bounding box center [887, 476] width 16 height 6
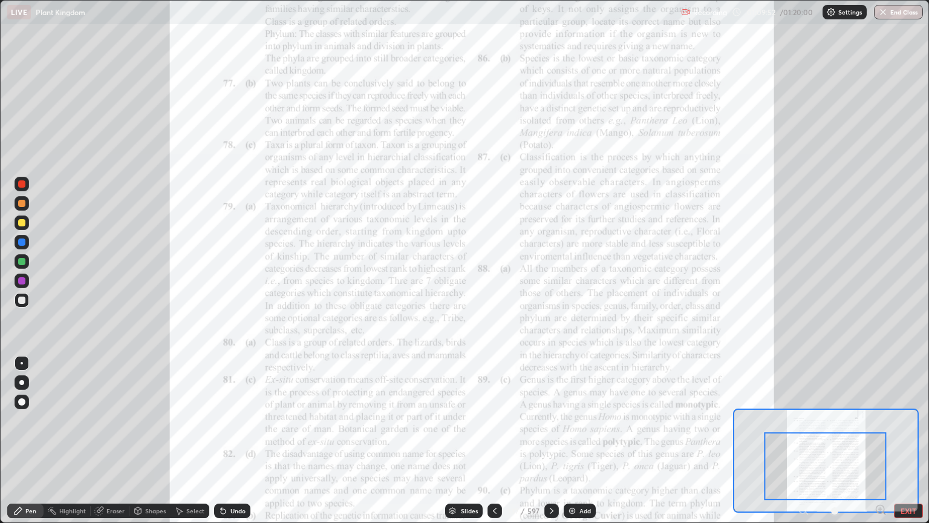
click at [499, 420] on div at bounding box center [495, 510] width 15 height 15
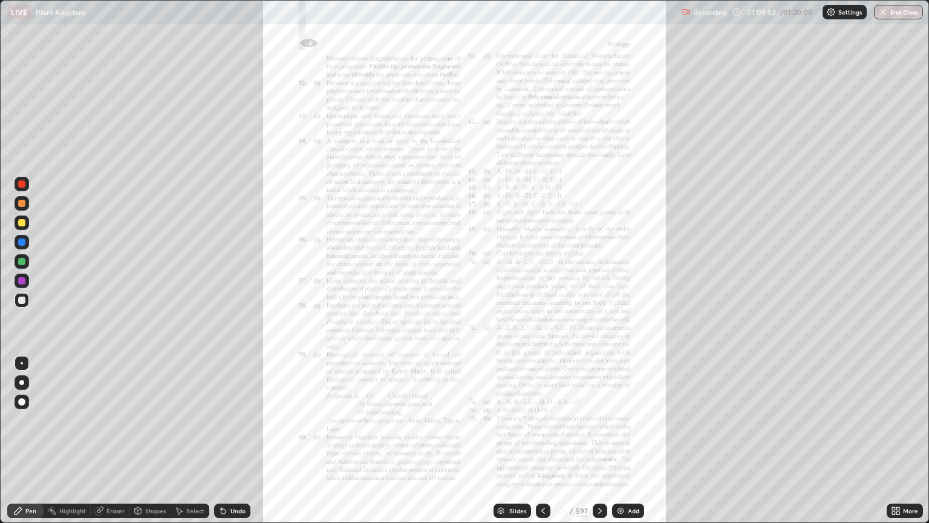
click at [499, 420] on icon at bounding box center [500, 510] width 7 height 7
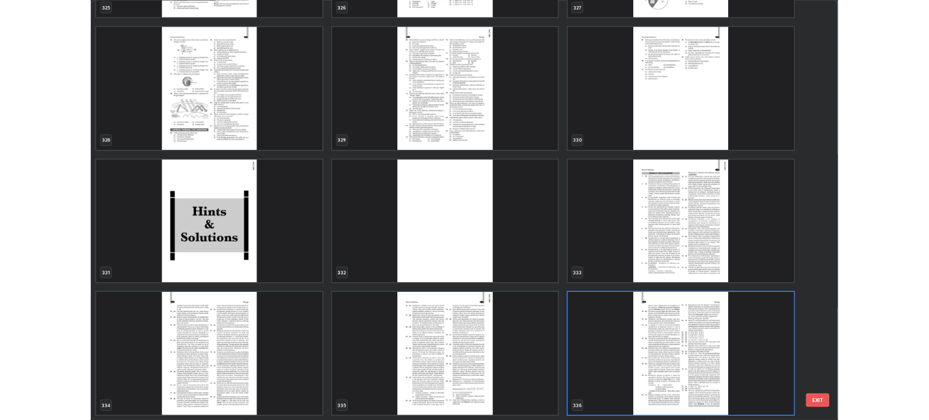
scroll to position [518, 922]
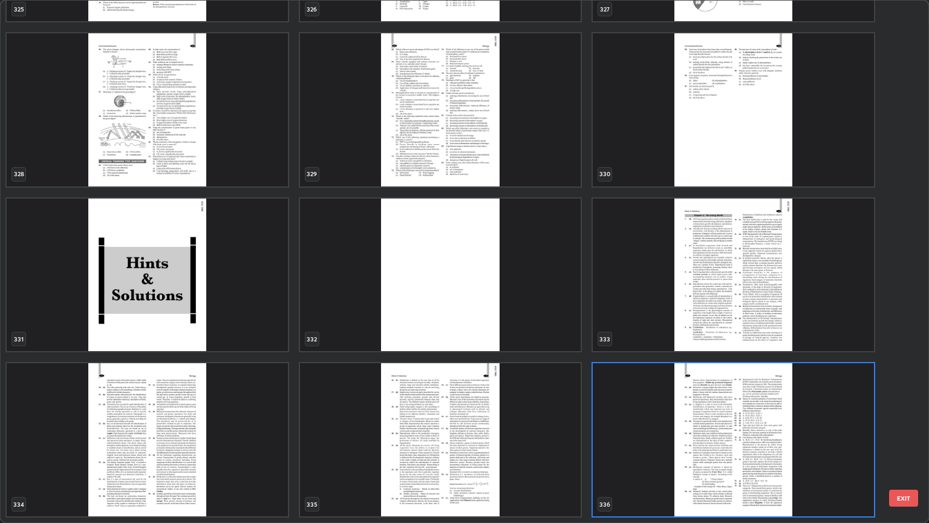
click at [901, 420] on button "EXIT" at bounding box center [903, 497] width 29 height 17
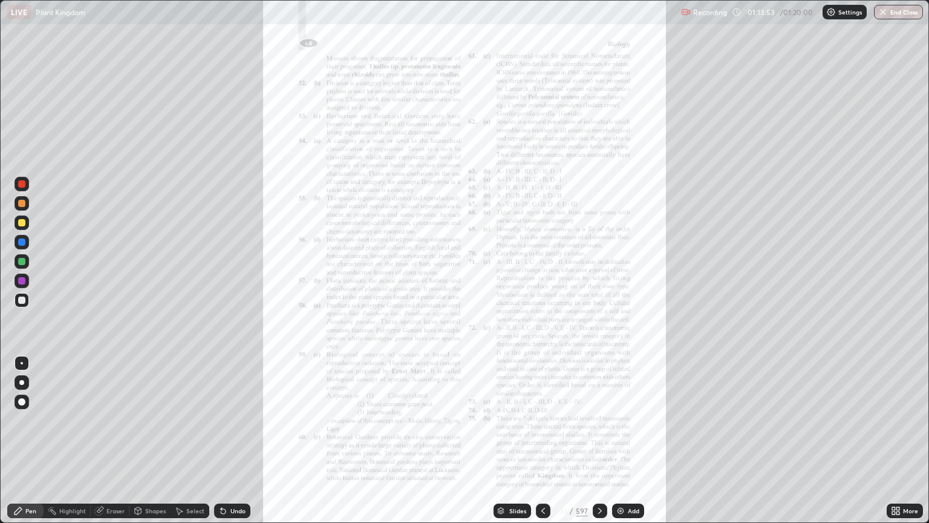
click at [883, 16] on img "button" at bounding box center [884, 12] width 10 height 10
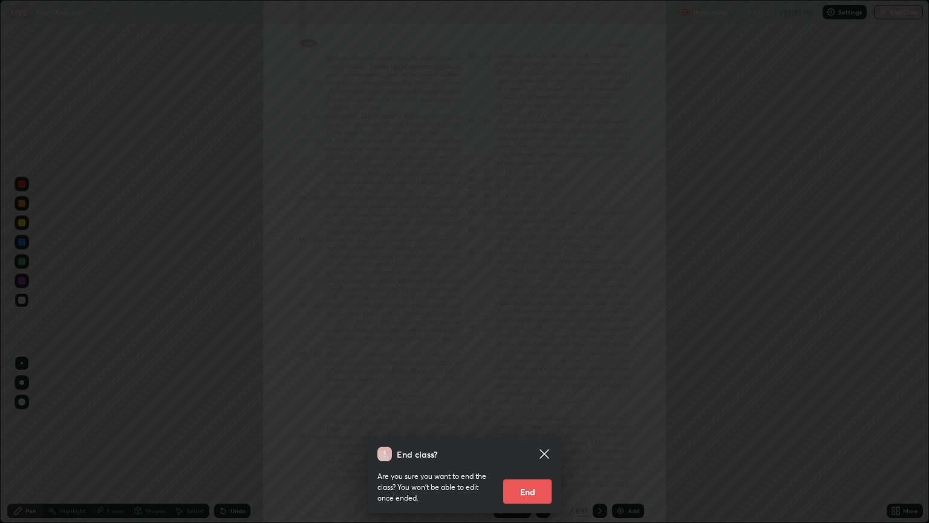
click at [525, 420] on button "End" at bounding box center [527, 491] width 48 height 24
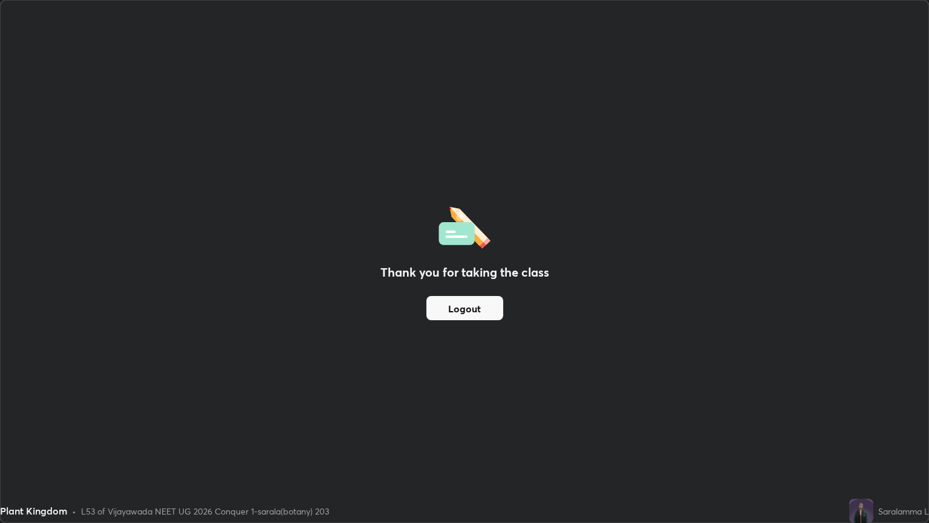
click at [473, 314] on button "Logout" at bounding box center [465, 308] width 77 height 24
click at [471, 310] on button "Logout" at bounding box center [465, 308] width 77 height 24
click at [472, 311] on button "Logout" at bounding box center [465, 308] width 77 height 24
click at [466, 307] on button "Logout" at bounding box center [465, 308] width 77 height 24
click at [296, 248] on div "Thank you for taking the class Logout" at bounding box center [465, 262] width 928 height 522
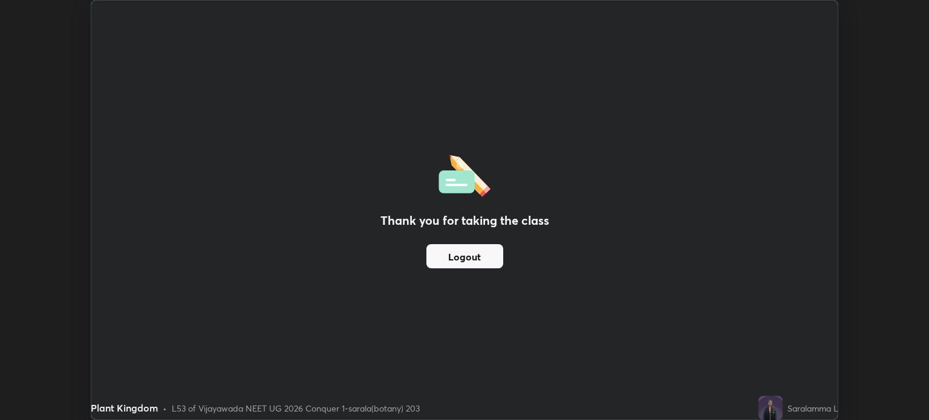
scroll to position [60082, 59574]
